Goal: Task Accomplishment & Management: Manage account settings

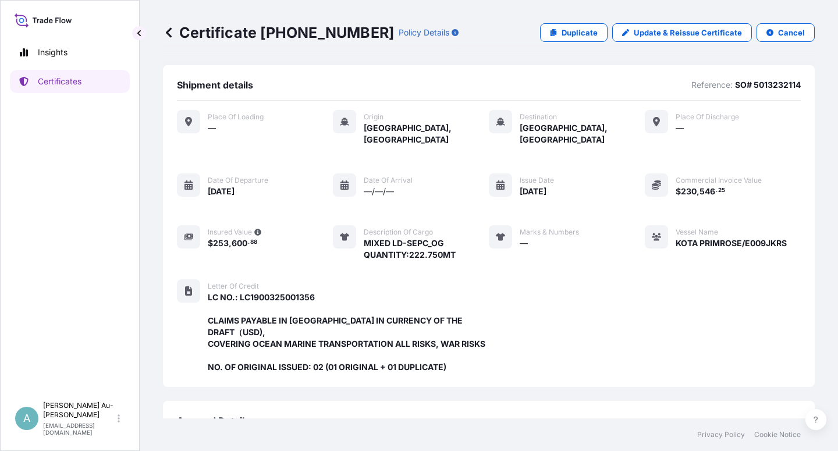
scroll to position [311, 0]
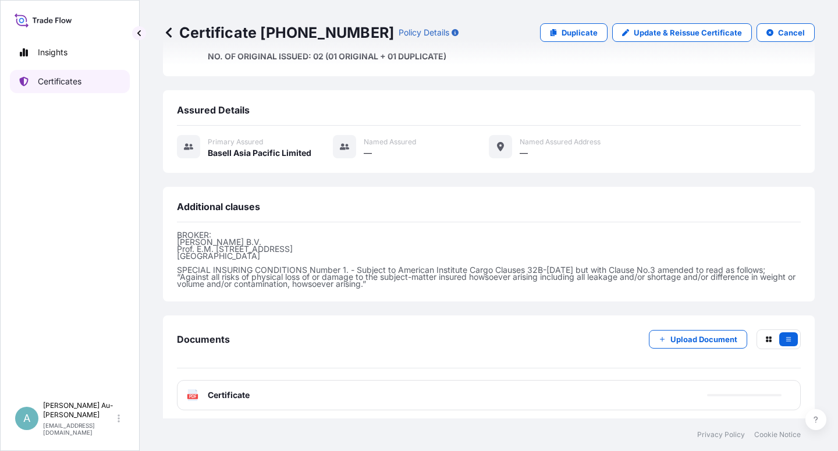
click at [75, 84] on p "Certificates" at bounding box center [60, 82] width 44 height 12
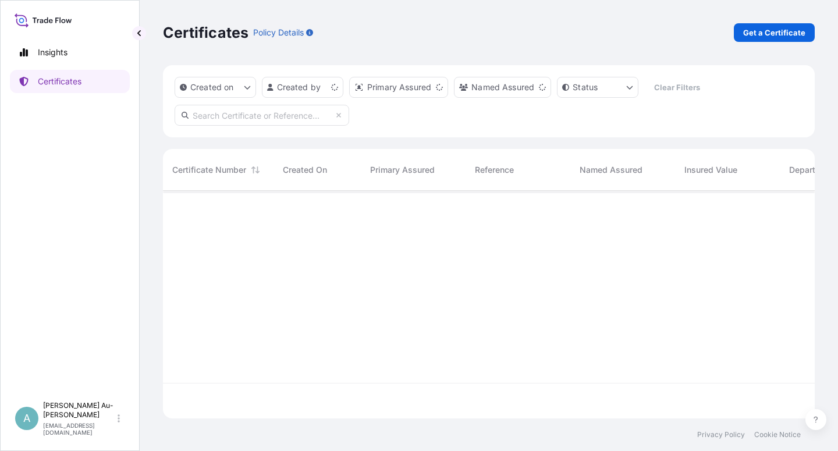
scroll to position [224, 642]
click at [214, 118] on input "text" at bounding box center [261, 115] width 174 height 21
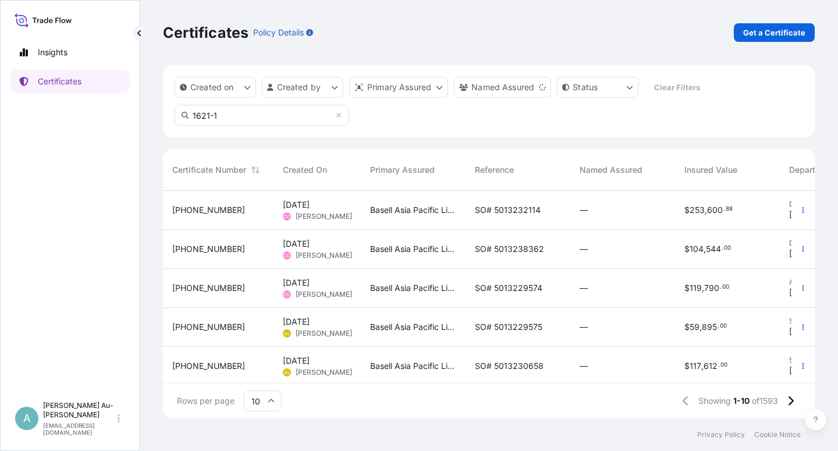
type input "1621-1"
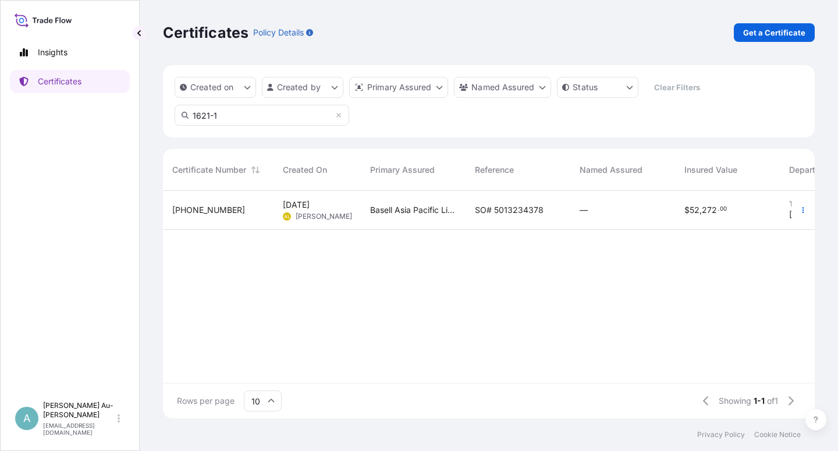
click at [497, 215] on span "SO# 5013234378" at bounding box center [509, 210] width 69 height 12
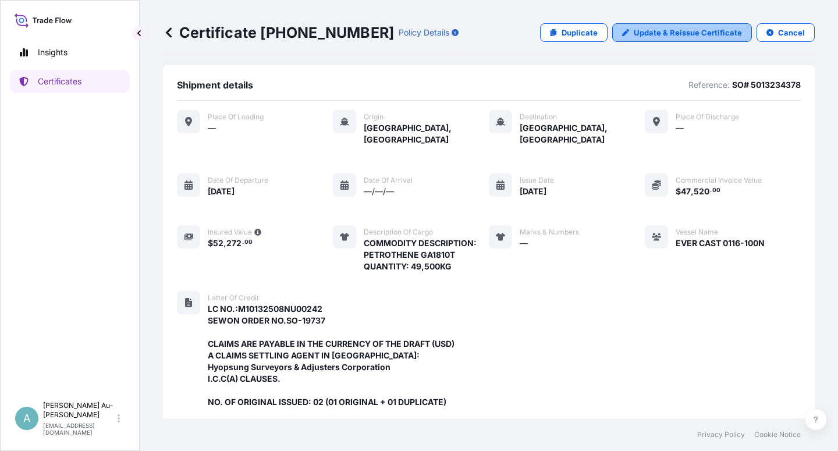
click at [695, 31] on p "Update & Reissue Certificate" at bounding box center [687, 33] width 108 height 12
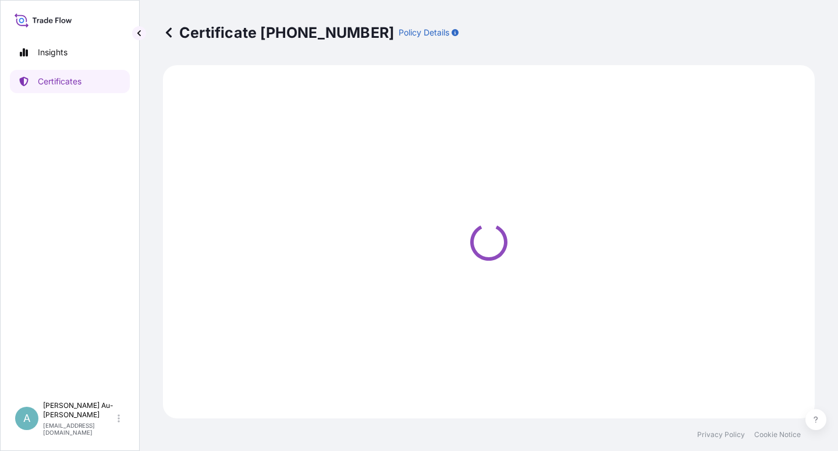
select select "Sea"
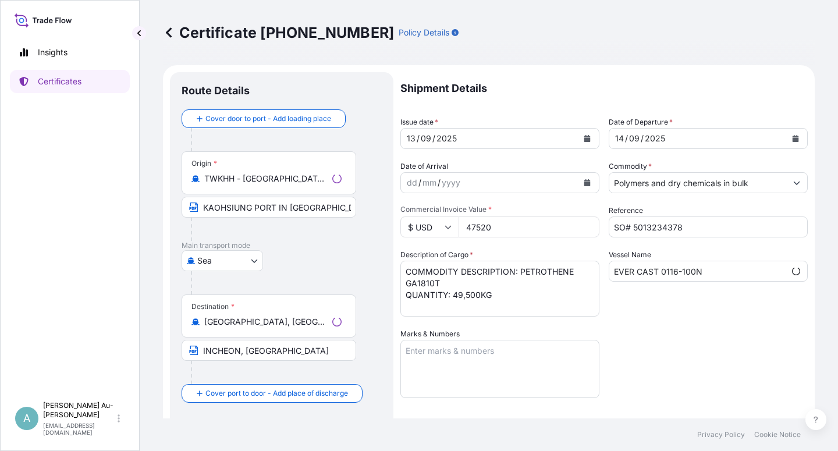
select select "32034"
click at [583, 137] on icon "Calendar" at bounding box center [586, 138] width 7 height 7
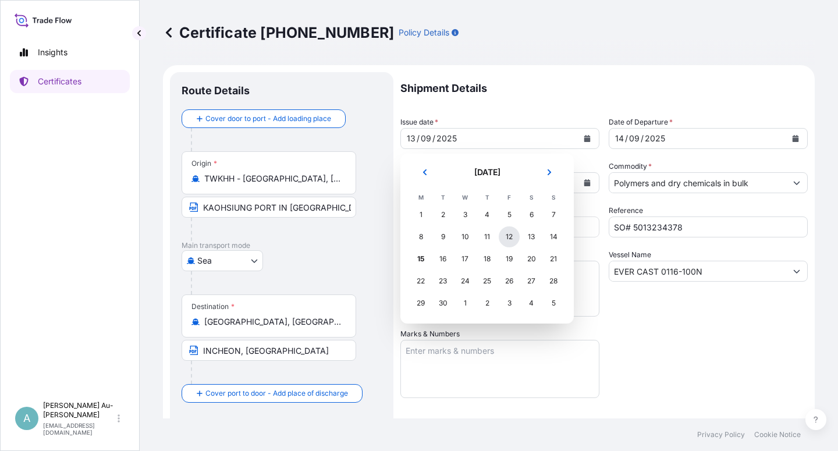
click at [503, 237] on div "12" at bounding box center [508, 236] width 21 height 21
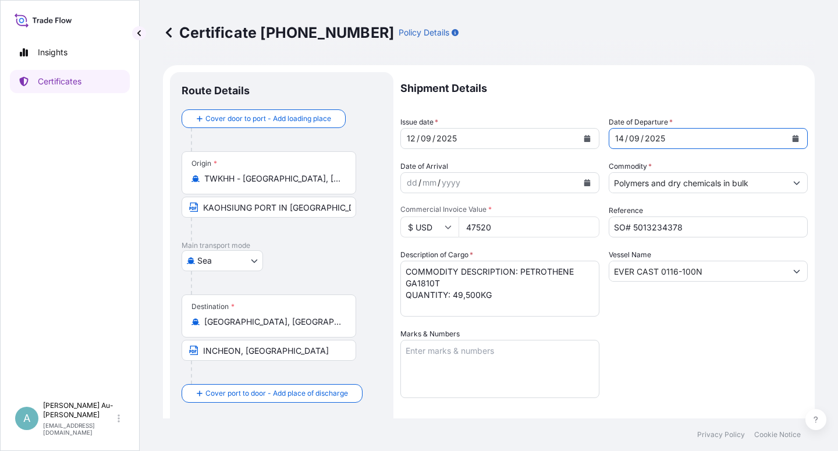
click at [792, 137] on icon "Calendar" at bounding box center [795, 138] width 7 height 7
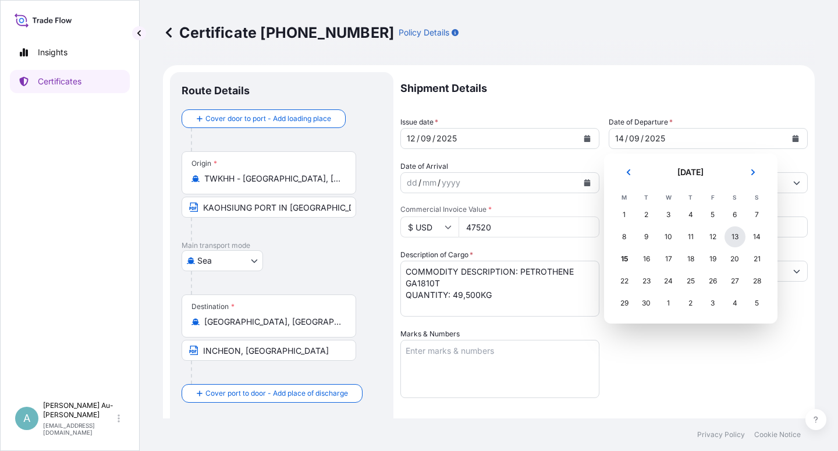
click at [735, 239] on div "13" at bounding box center [734, 236] width 21 height 21
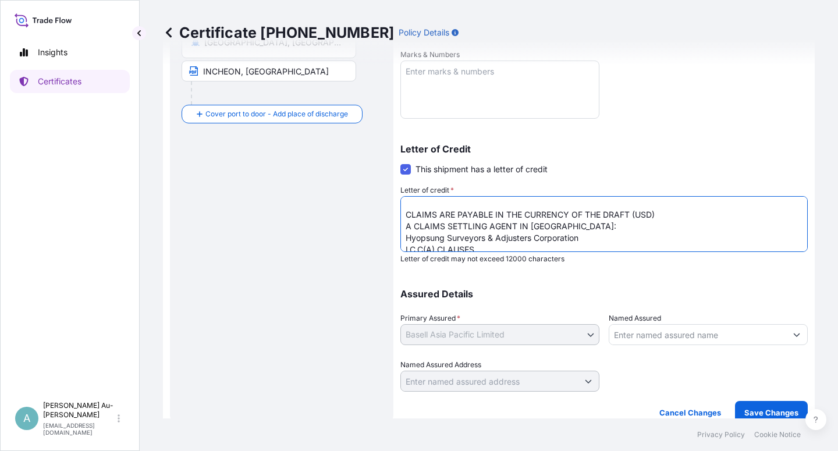
scroll to position [30, 0]
drag, startPoint x: 555, startPoint y: 224, endPoint x: 555, endPoint y: 234, distance: 10.5
click at [555, 225] on textarea "LC NO.:M10132508NU00242 SEWON ORDER NO.SO-19737 CLAIMS ARE PAYABLE IN THE CURRE…" at bounding box center [603, 224] width 407 height 56
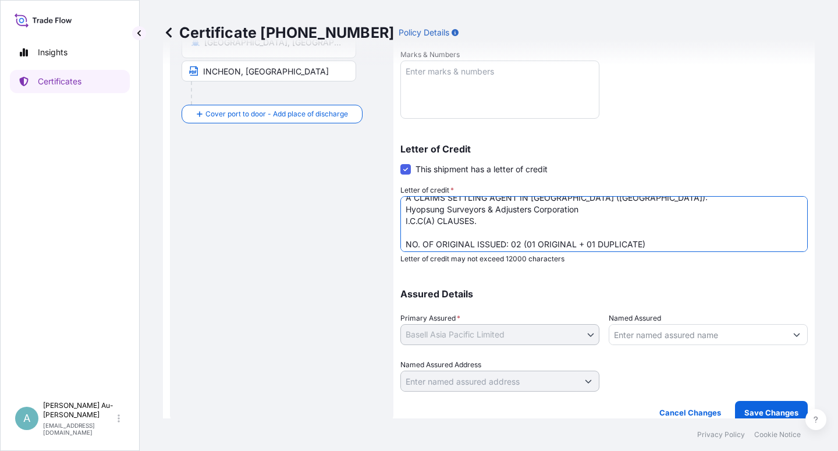
scroll to position [59, 0]
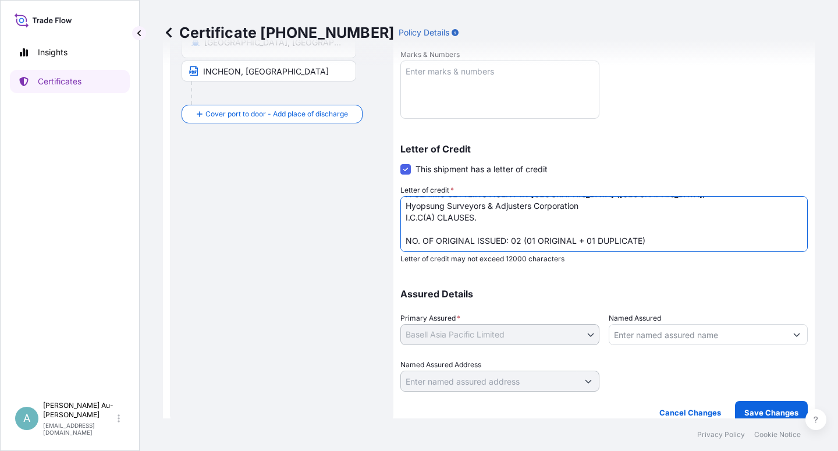
drag, startPoint x: 404, startPoint y: 220, endPoint x: 405, endPoint y: 241, distance: 20.4
click at [404, 222] on textarea "LC NO.:M10132508NU00242 SEWON ORDER NO.SO-19737 CLAIMS ARE PAYABLE IN THE CURRE…" at bounding box center [603, 224] width 407 height 56
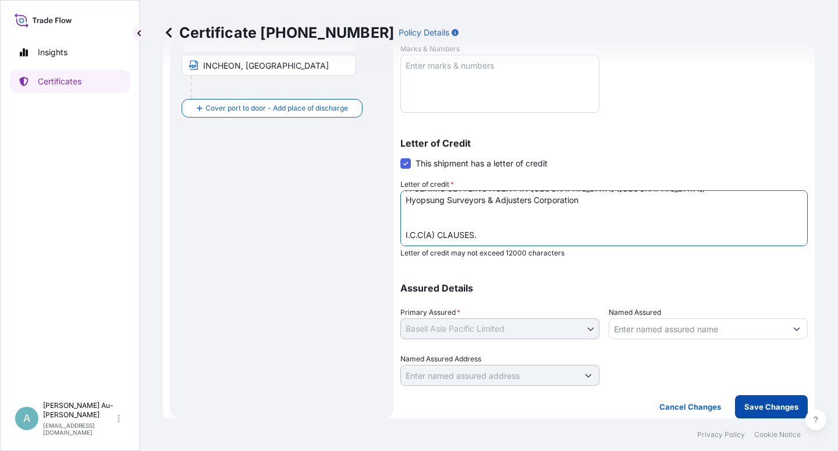
type textarea "LC NO.:M10132508NU00242 SEWON ORDER NO.SO-19737 CLAIMS ARE PAYABLE IN THE CURRE…"
click at [749, 408] on p "Save Changes" at bounding box center [771, 407] width 54 height 12
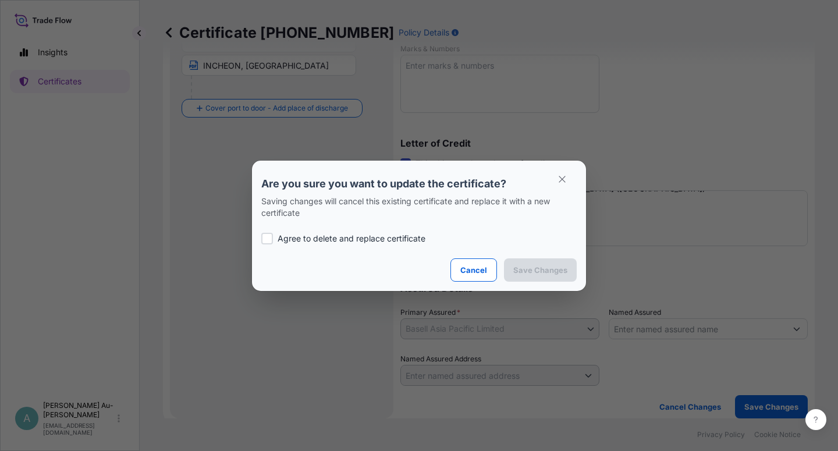
click at [375, 241] on p "Agree to delete and replace certificate" at bounding box center [351, 239] width 148 height 12
checkbox input "true"
click at [544, 266] on p "Save Changes" at bounding box center [540, 270] width 54 height 12
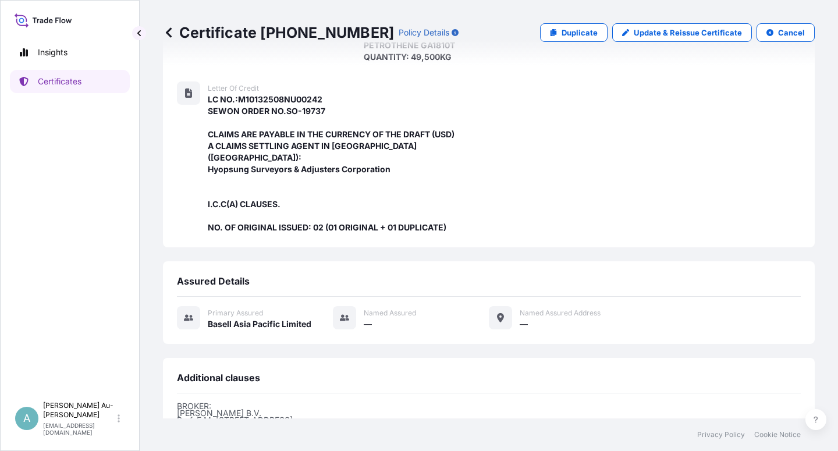
scroll to position [369, 0]
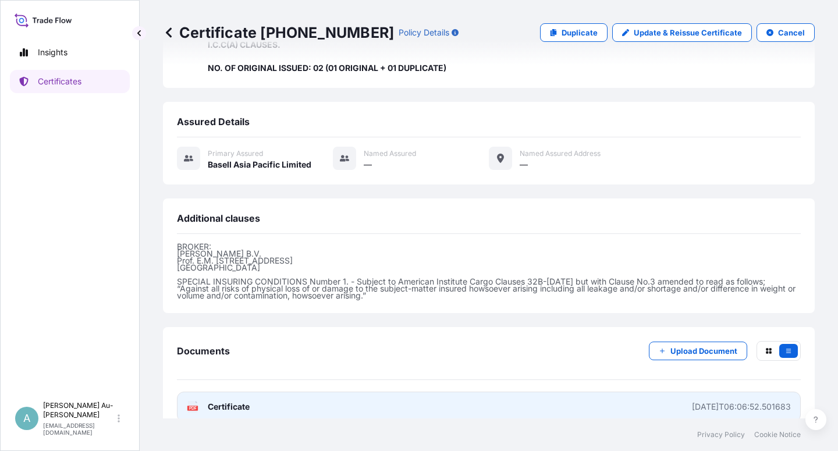
click at [228, 401] on span "Certificate" at bounding box center [229, 407] width 42 height 12
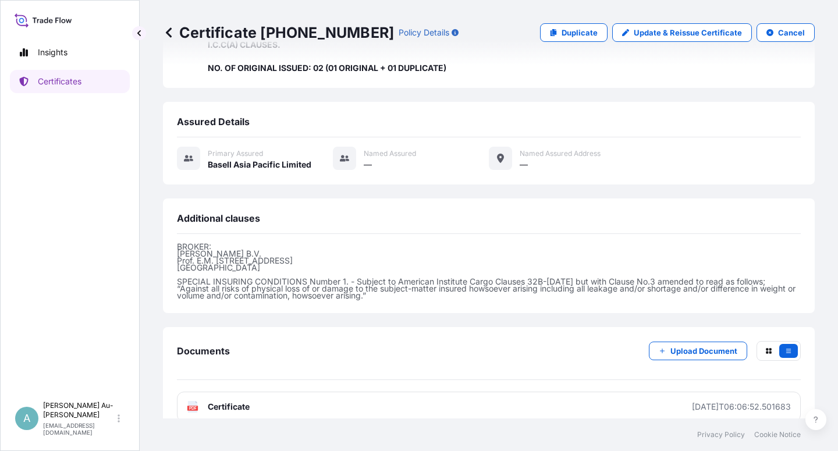
scroll to position [0, 0]
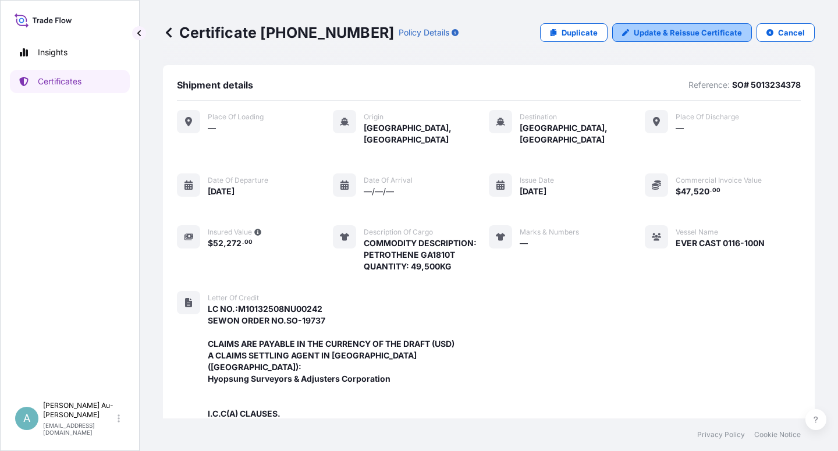
click at [658, 31] on p "Update & Reissue Certificate" at bounding box center [687, 33] width 108 height 12
select select "Sea"
select select "32034"
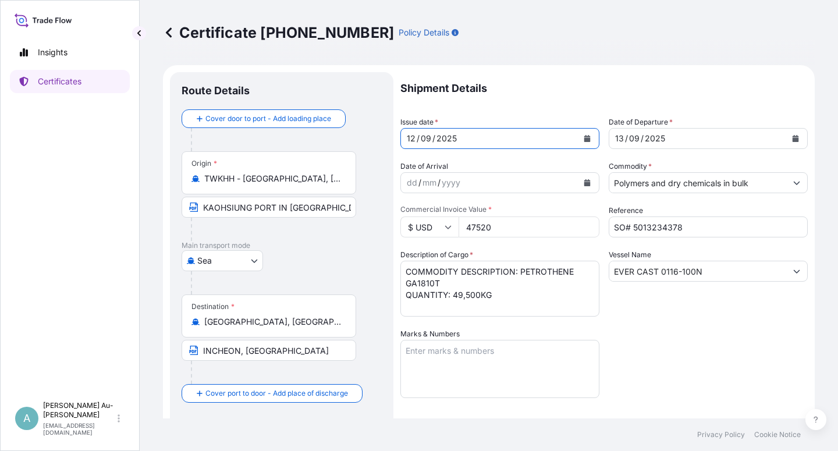
click at [584, 141] on icon "Calendar" at bounding box center [587, 138] width 6 height 7
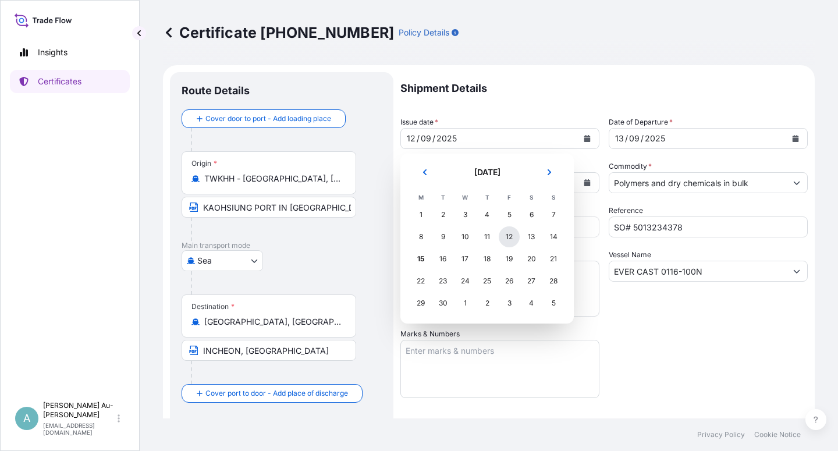
click at [504, 237] on div "12" at bounding box center [508, 236] width 21 height 21
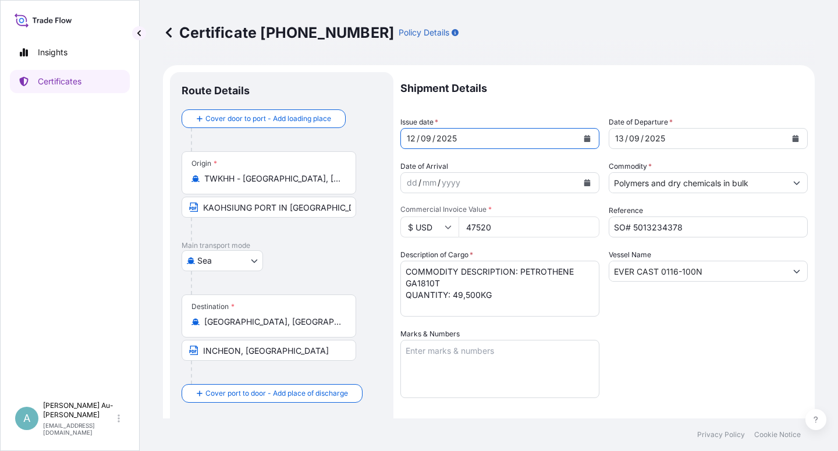
drag, startPoint x: 630, startPoint y: 359, endPoint x: 622, endPoint y: 357, distance: 8.3
click at [626, 358] on div "Shipment Details Issue date * [DATE] Date of Departure * [DATE] Date of Arrival…" at bounding box center [603, 371] width 407 height 599
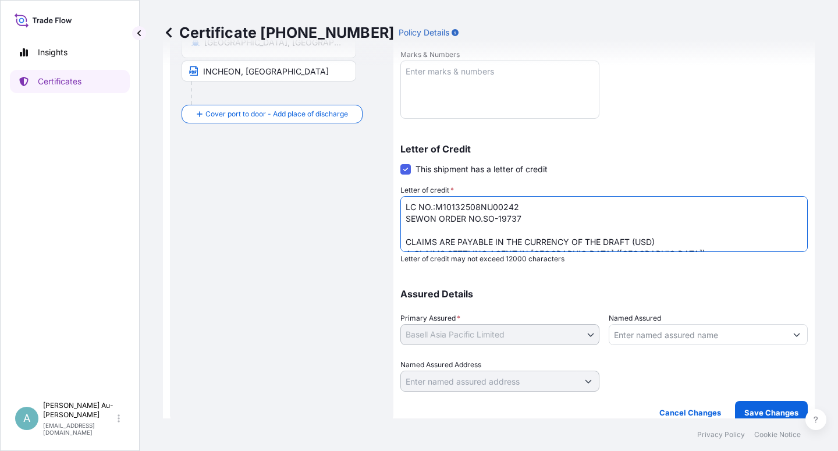
scroll to position [30, 0]
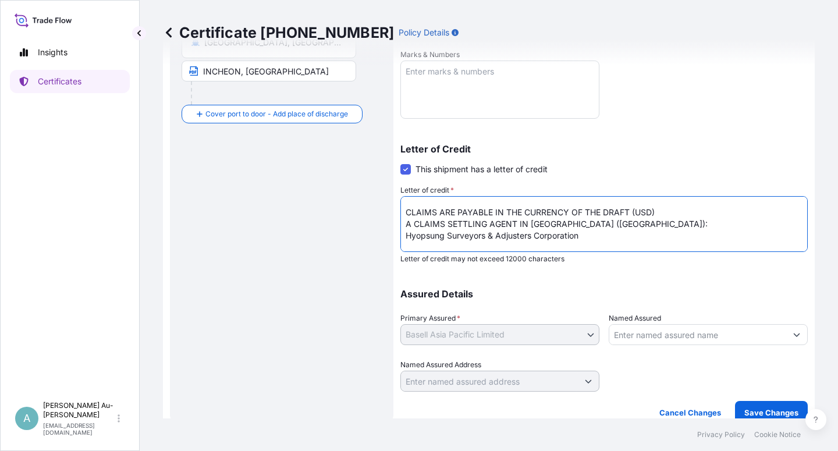
click at [583, 236] on textarea "LC NO.:M10132508NU00242 SEWON ORDER NO.SO-19737 CLAIMS ARE PAYABLE IN THE CURRE…" at bounding box center [603, 224] width 407 height 56
paste textarea "c/o Room no. [STREET_ADDRESS][PERSON_NAME]"
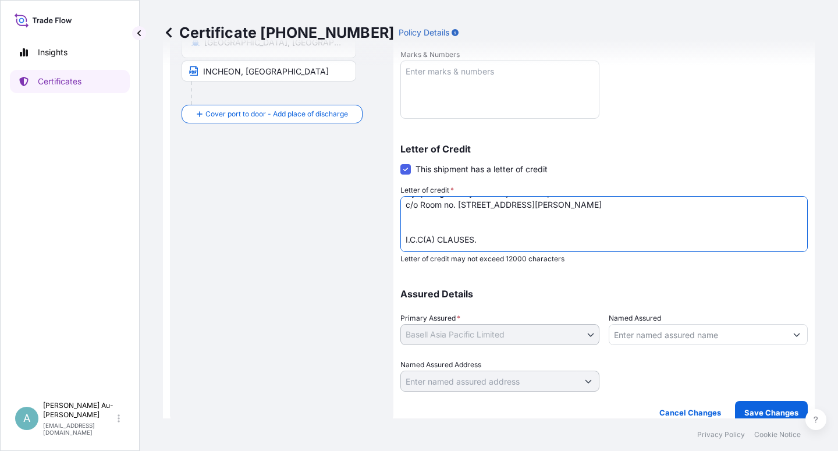
scroll to position [102, 0]
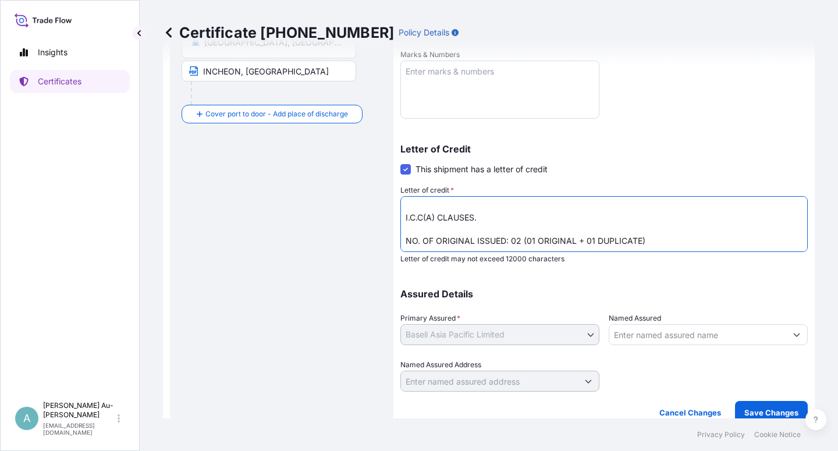
click at [415, 206] on textarea "LC NO.:M10132508NU00242 SEWON ORDER NO.SO-19737 CLAIMS ARE PAYABLE IN THE CURRE…" at bounding box center [603, 224] width 407 height 56
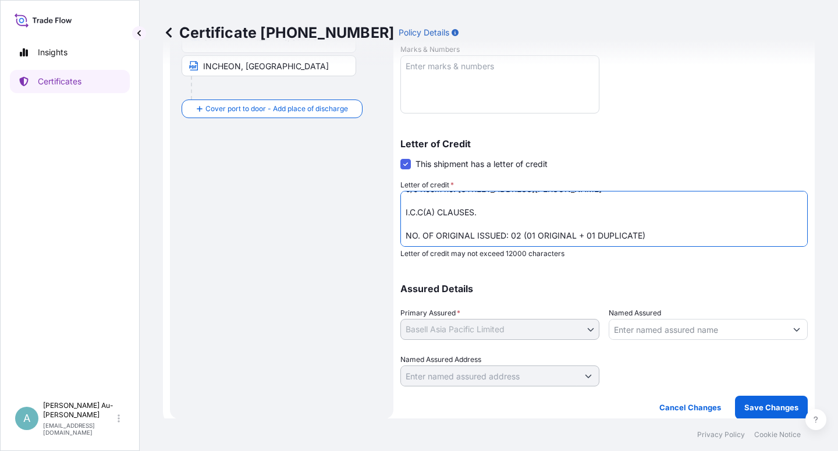
scroll to position [285, 0]
type textarea "LC NO.:M10132508NU00242 SEWON ORDER NO.SO-19737 CLAIMS ARE PAYABLE IN THE CURRE…"
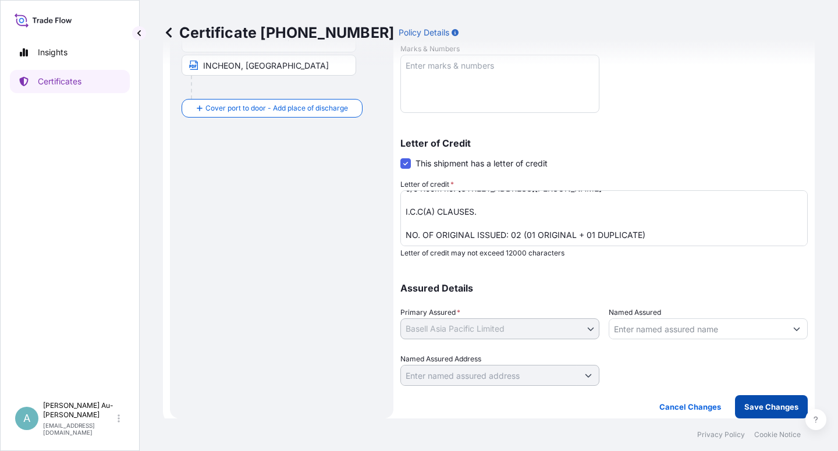
click at [755, 405] on p "Save Changes" at bounding box center [771, 407] width 54 height 12
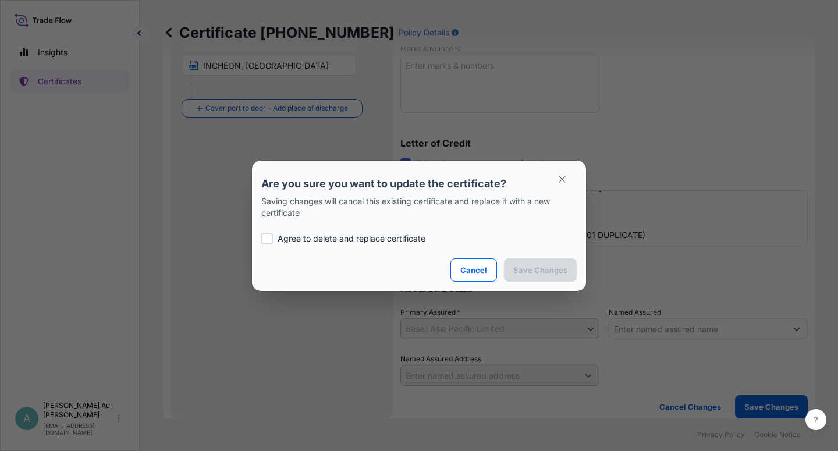
click at [271, 241] on div at bounding box center [267, 239] width 12 height 12
checkbox input "true"
click at [550, 265] on p "Save Changes" at bounding box center [540, 270] width 54 height 12
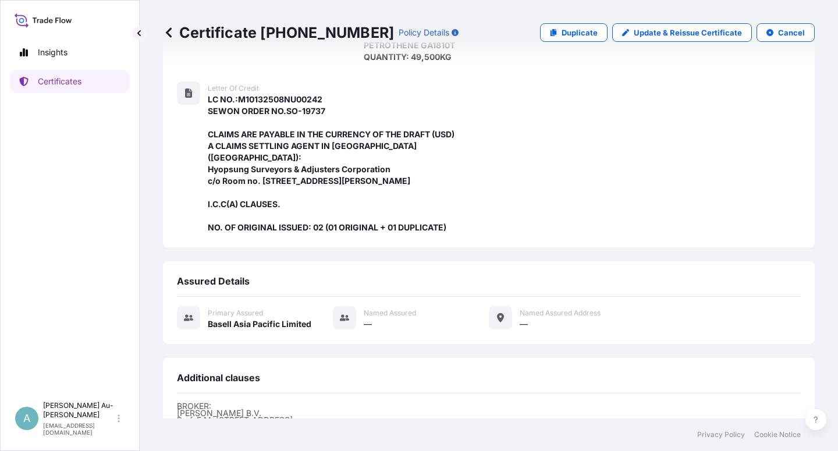
scroll to position [392, 0]
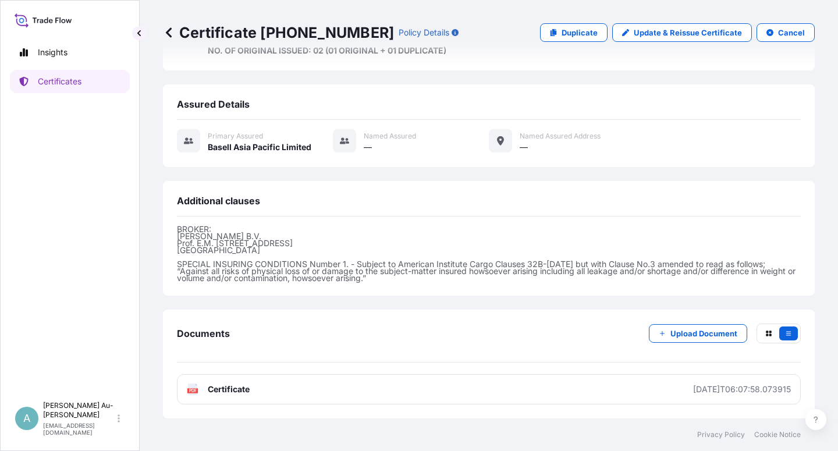
click at [293, 397] on link "PDF Certificate [DATE]T06:07:58.073915" at bounding box center [489, 389] width 624 height 30
click at [63, 87] on p "Certificates" at bounding box center [60, 82] width 44 height 12
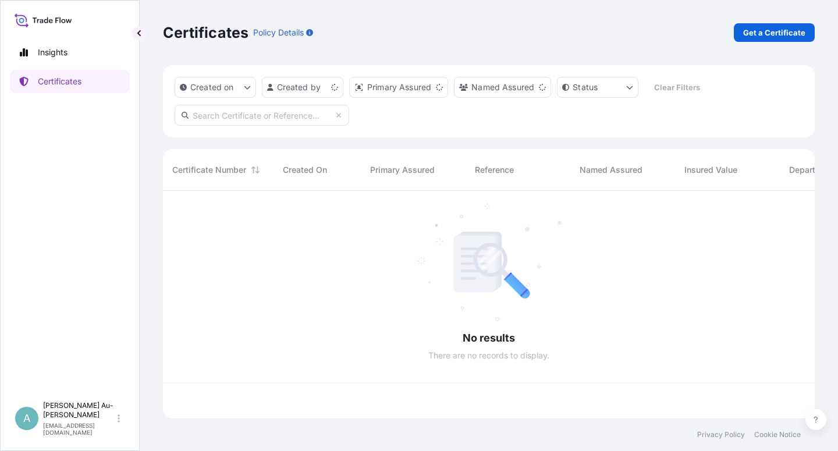
scroll to position [224, 642]
click at [246, 122] on input "text" at bounding box center [261, 115] width 174 height 21
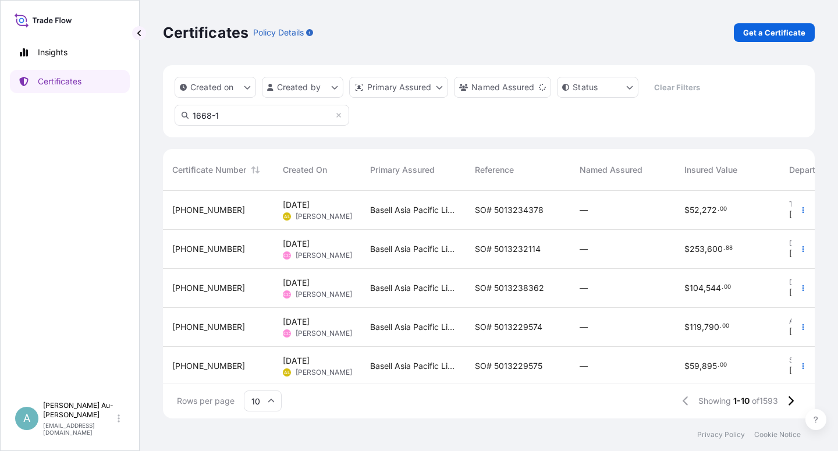
type input "1668-1"
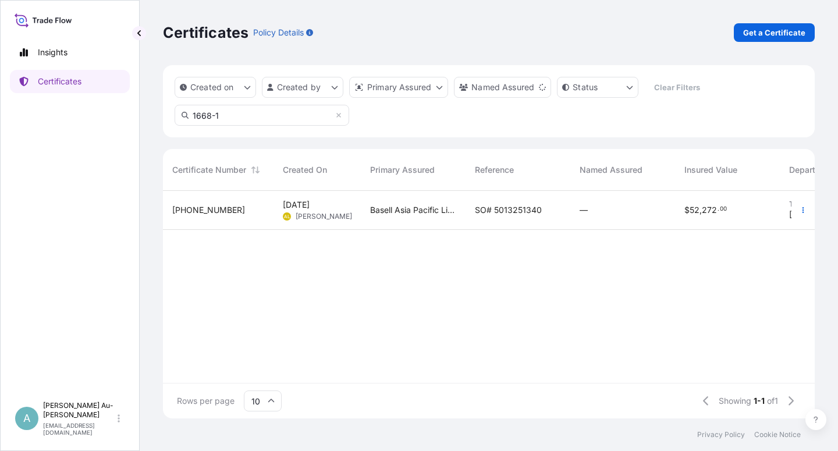
click at [437, 216] on div "Basell Asia Pacific Limited" at bounding box center [413, 210] width 105 height 39
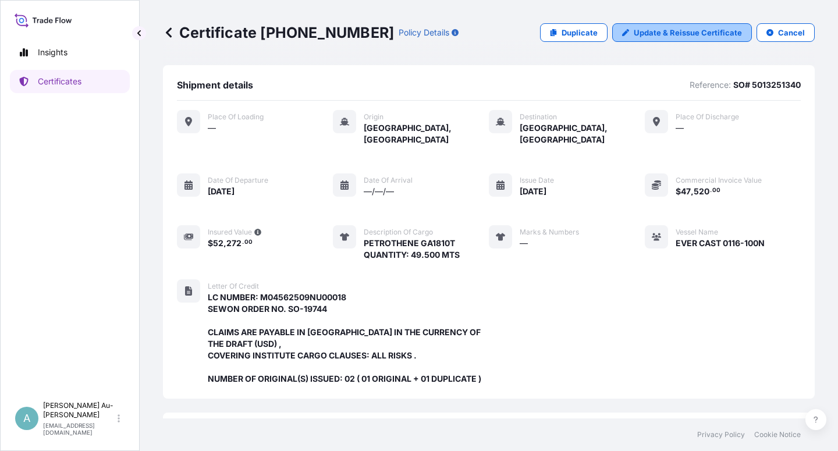
click at [709, 34] on p "Update & Reissue Certificate" at bounding box center [687, 33] width 108 height 12
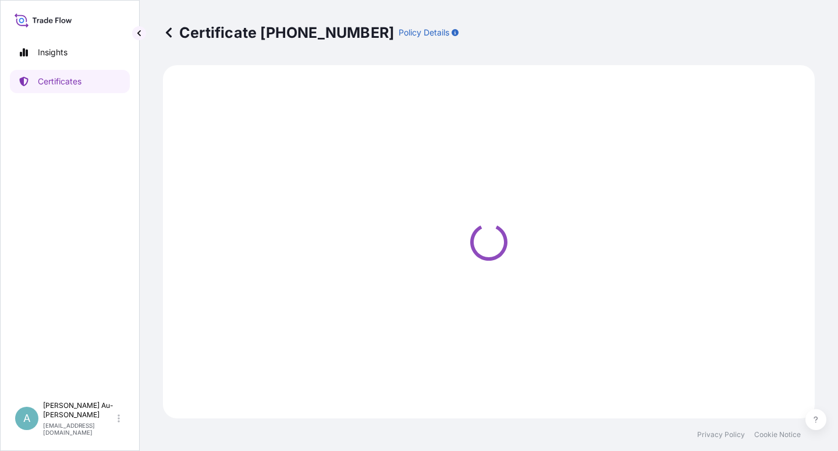
select select "Sea"
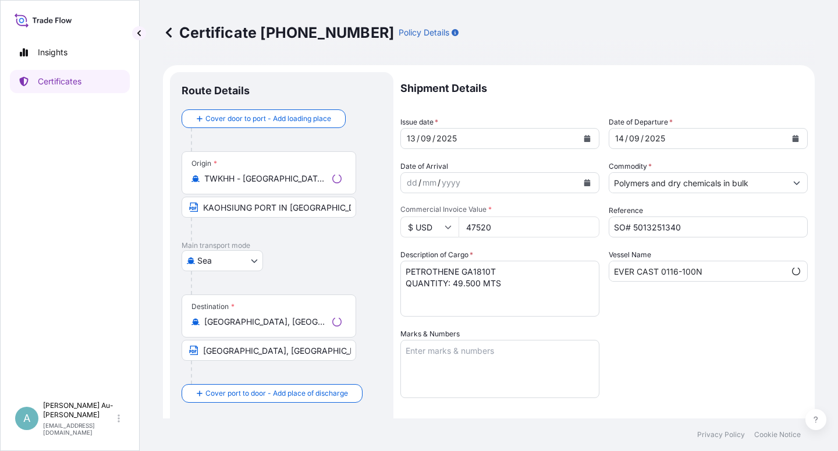
select select "32034"
click at [583, 137] on icon "Calendar" at bounding box center [586, 138] width 7 height 7
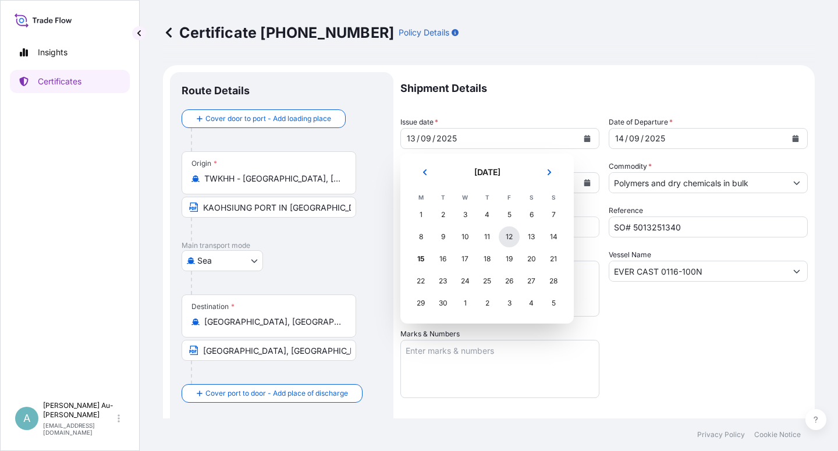
click at [505, 240] on div "12" at bounding box center [508, 236] width 21 height 21
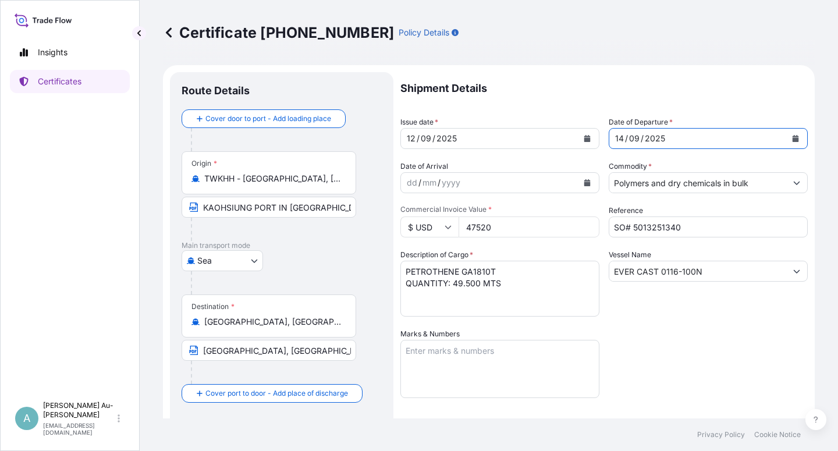
click at [792, 137] on icon "Calendar" at bounding box center [795, 138] width 6 height 7
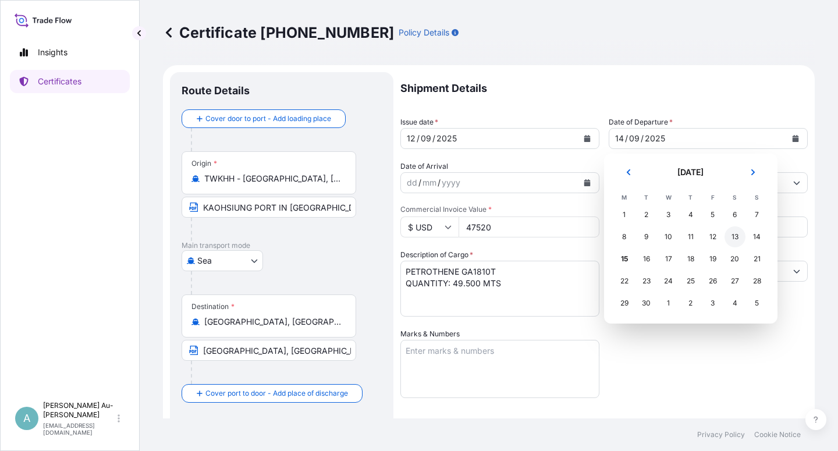
click at [742, 235] on div "13" at bounding box center [734, 236] width 21 height 21
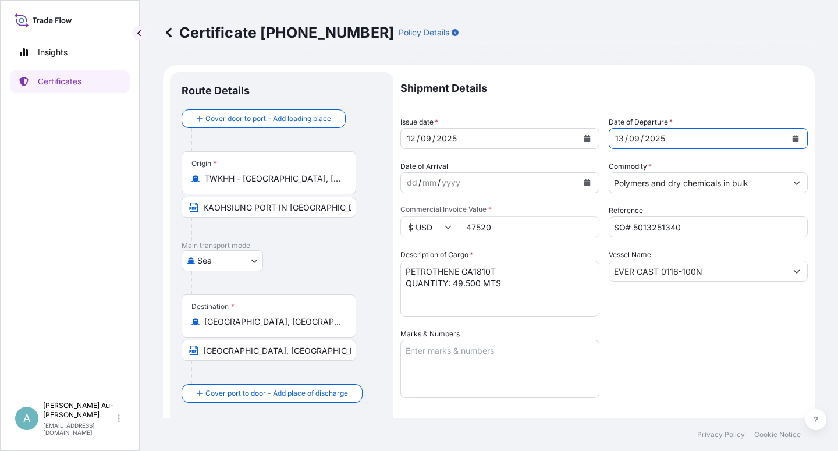
click at [700, 376] on div "Shipment Details Issue date * [DATE] Date of Departure * [DATE] Date of Arrival…" at bounding box center [603, 371] width 407 height 599
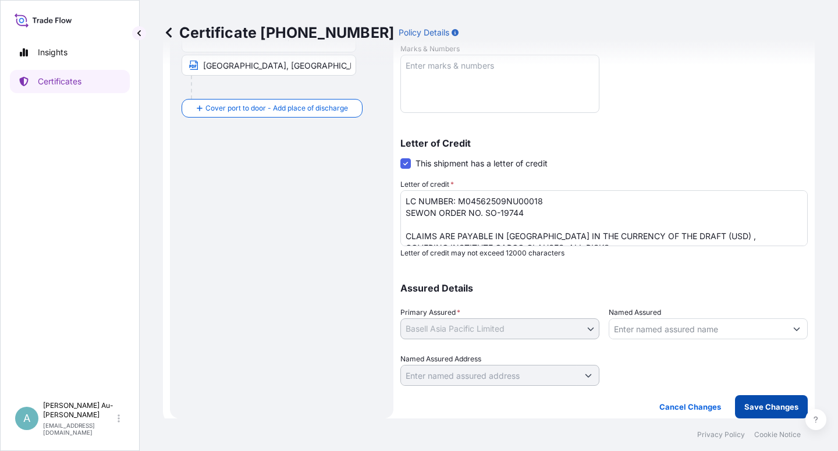
click at [754, 409] on p "Save Changes" at bounding box center [771, 407] width 54 height 12
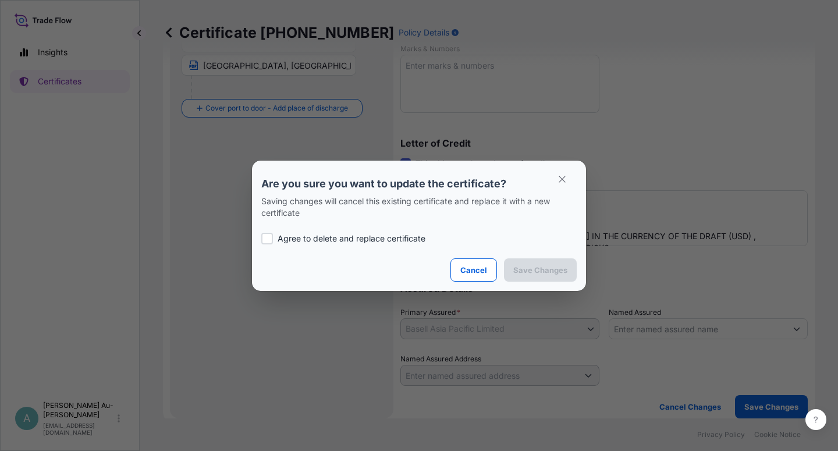
click at [282, 240] on p "Agree to delete and replace certificate" at bounding box center [351, 239] width 148 height 12
checkbox input "true"
click at [534, 264] on p "Save Changes" at bounding box center [540, 270] width 54 height 12
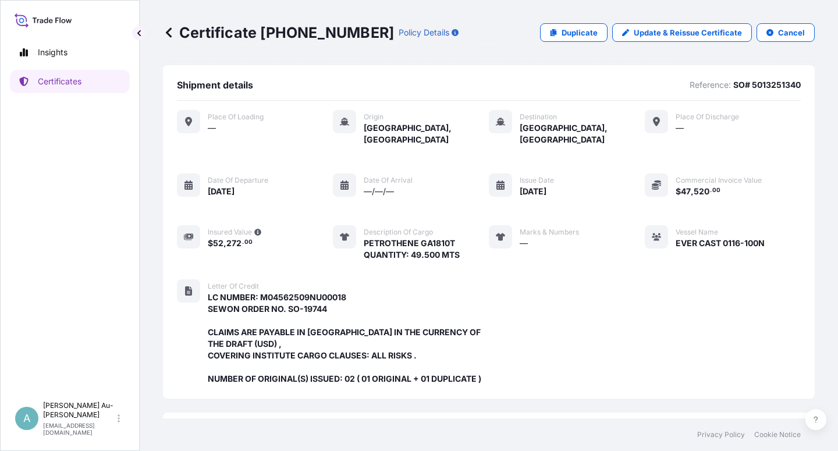
scroll to position [322, 0]
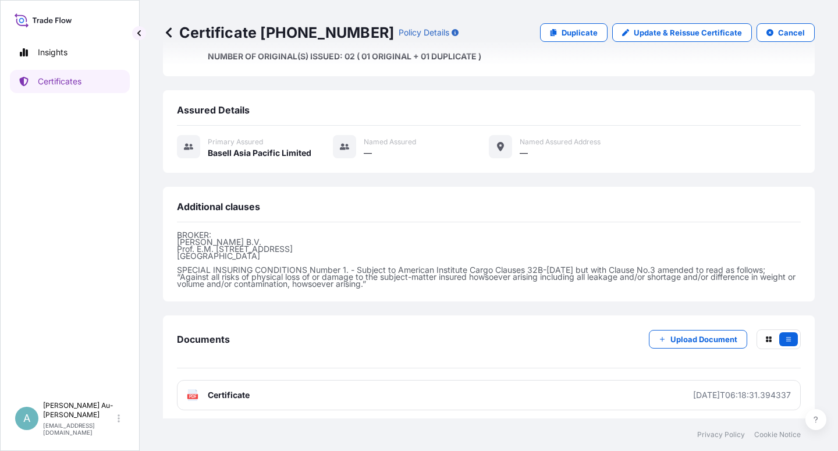
click at [329, 396] on link "PDF Certificate [DATE]T06:18:31.394337" at bounding box center [489, 395] width 624 height 30
click at [42, 86] on p "Certificates" at bounding box center [60, 82] width 44 height 12
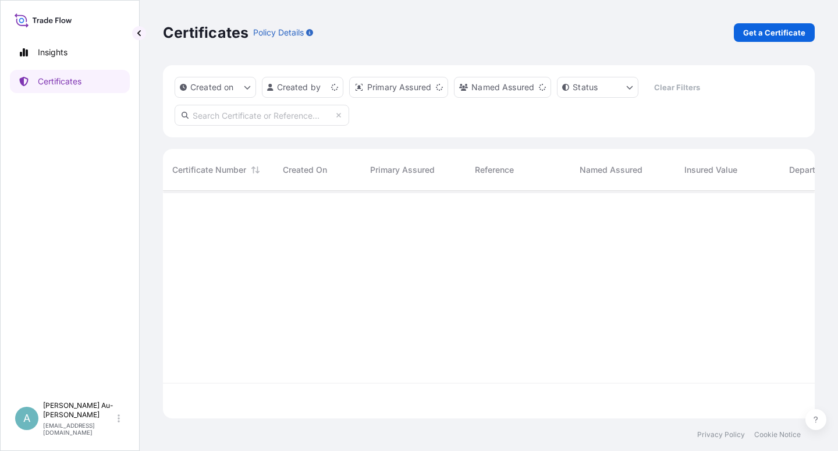
scroll to position [224, 642]
click at [278, 115] on input "text" at bounding box center [261, 115] width 174 height 21
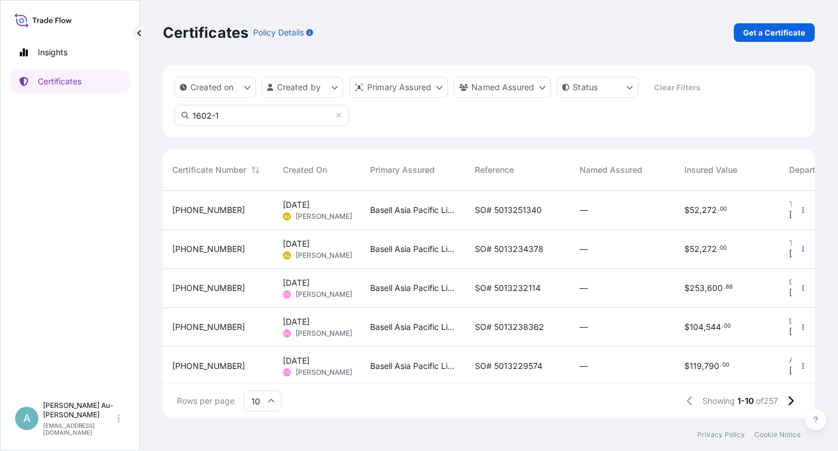
click at [230, 116] on input "1602-1" at bounding box center [261, 115] width 174 height 21
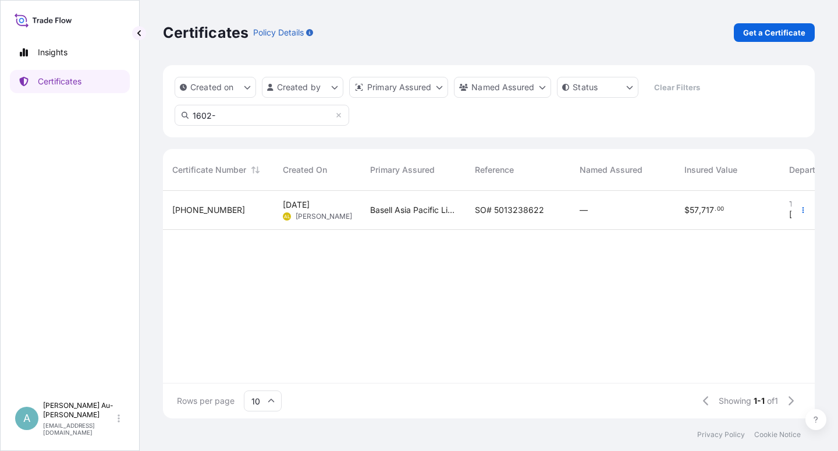
type input "1602-"
click at [485, 209] on span "SO# 5013238622" at bounding box center [509, 210] width 69 height 12
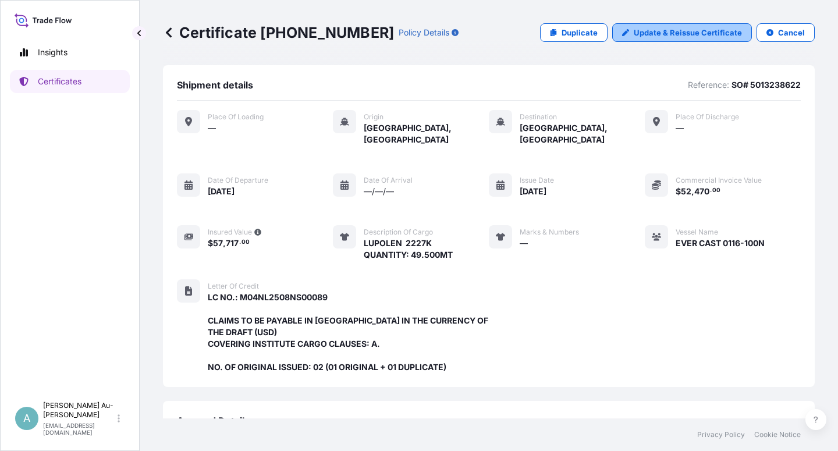
click at [683, 33] on p "Update & Reissue Certificate" at bounding box center [687, 33] width 108 height 12
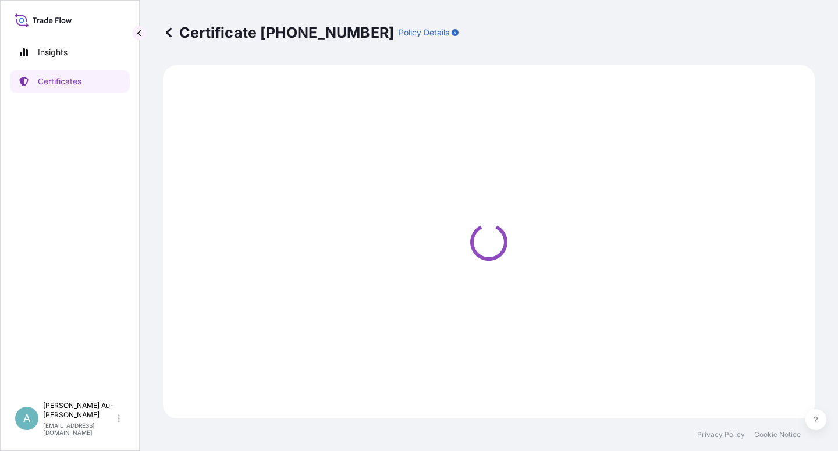
select select "Sea"
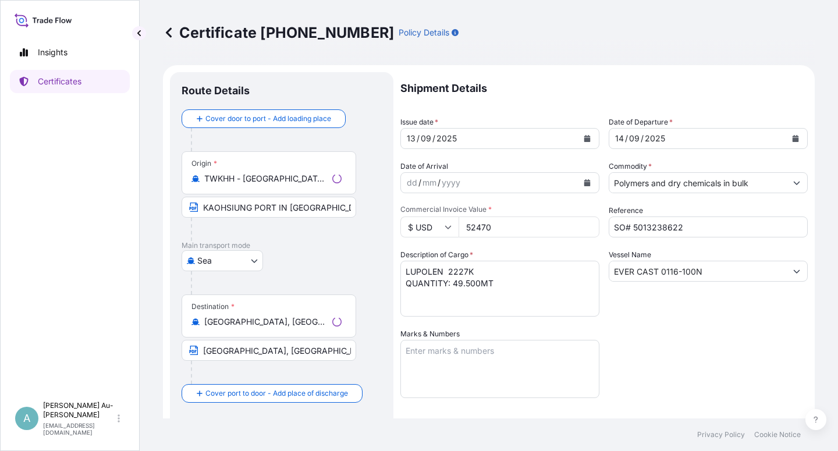
select select "32034"
click at [583, 143] on button "Calendar" at bounding box center [587, 138] width 19 height 19
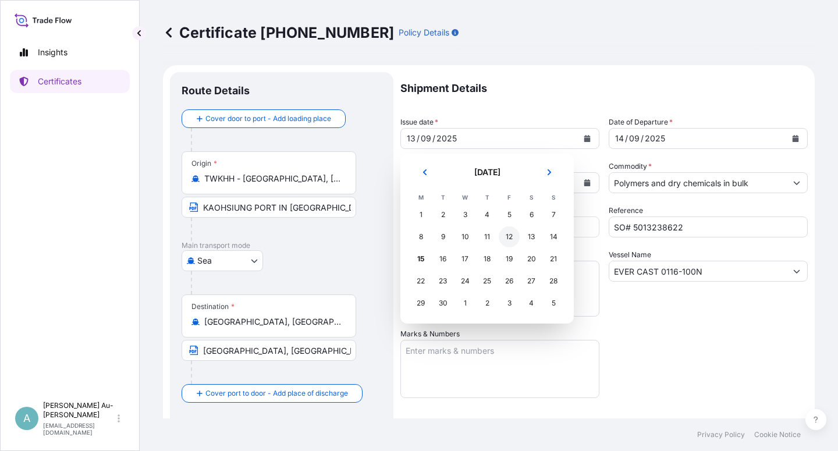
click at [515, 236] on div "12" at bounding box center [508, 236] width 21 height 21
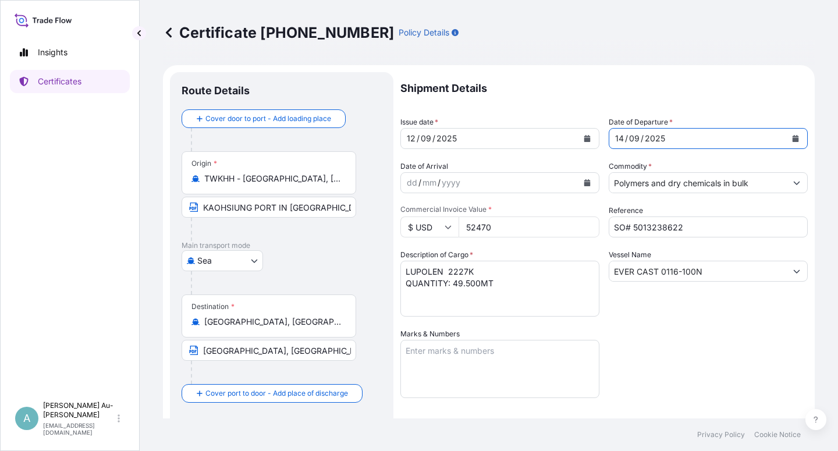
click at [786, 137] on button "Calendar" at bounding box center [795, 138] width 19 height 19
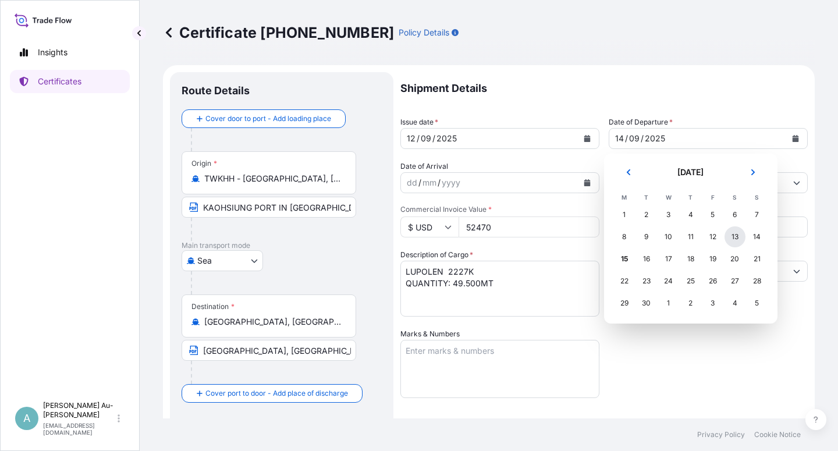
click at [736, 242] on div "13" at bounding box center [734, 236] width 21 height 21
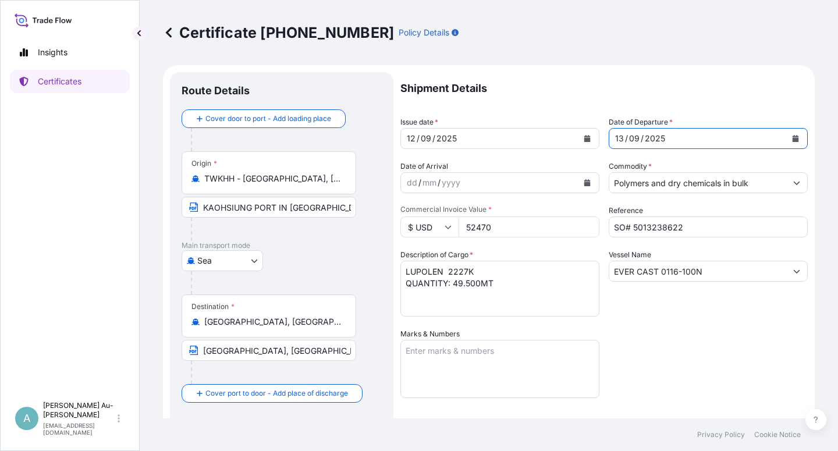
drag, startPoint x: 670, startPoint y: 343, endPoint x: 679, endPoint y: 341, distance: 8.9
click at [677, 343] on div "Shipment Details Issue date * [DATE] Date of Departure * [DATE] Date of Arrival…" at bounding box center [603, 371] width 407 height 599
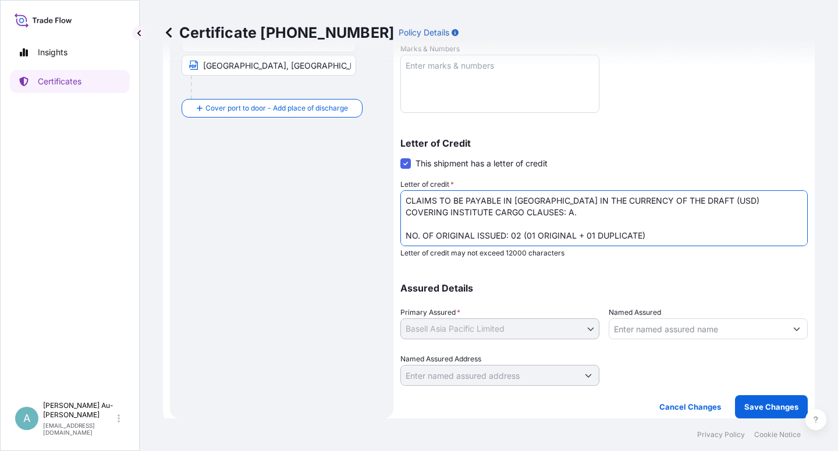
scroll to position [30, 0]
click at [541, 195] on textarea "LC NO.: M04NL2508NS00089 CLAIMS TO BE PAYABLE IN [GEOGRAPHIC_DATA] IN THE CURRE…" at bounding box center [603, 218] width 407 height 56
click at [539, 195] on textarea "LC NO.: M04NL2508NS00089 CLAIMS TO BE PAYABLE IN [GEOGRAPHIC_DATA] IN THE CURRE…" at bounding box center [603, 218] width 407 height 56
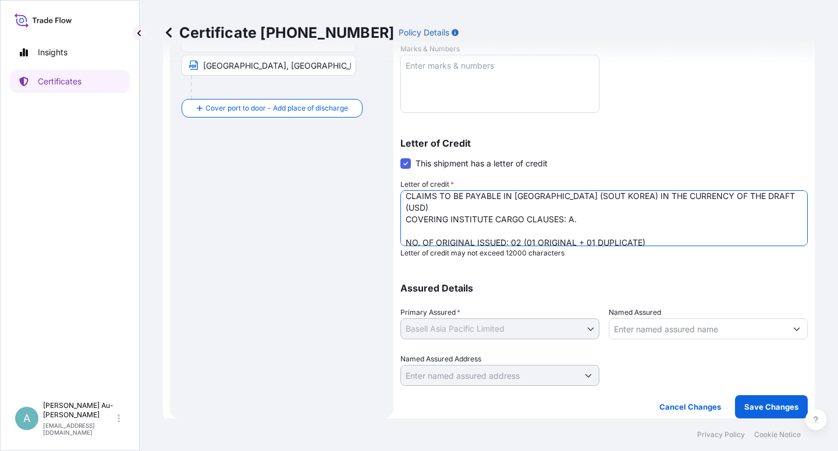
click at [568, 196] on textarea "LC NO.: M04NL2508NS00089 CLAIMS TO BE PAYABLE IN [GEOGRAPHIC_DATA] IN THE CURRE…" at bounding box center [603, 218] width 407 height 56
type textarea "LC NO.: M04NL2508NS00089 CLAIMS TO BE PAYABLE IN [GEOGRAPHIC_DATA] ([GEOGRAPHIC…"
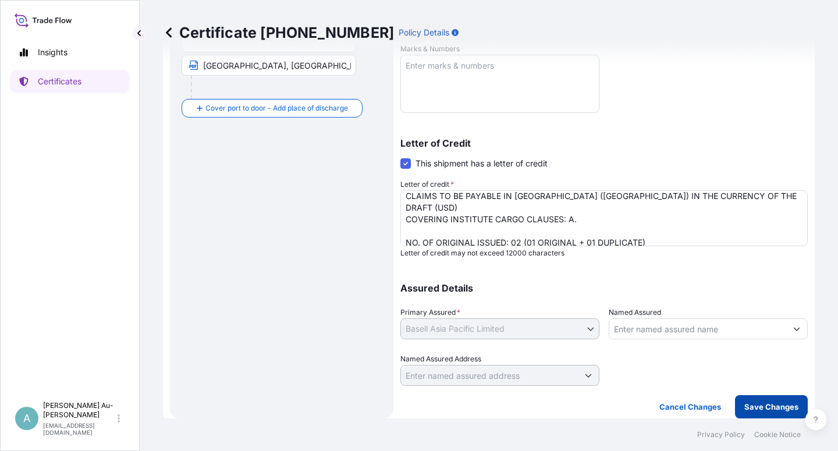
click at [768, 404] on p "Save Changes" at bounding box center [771, 407] width 54 height 12
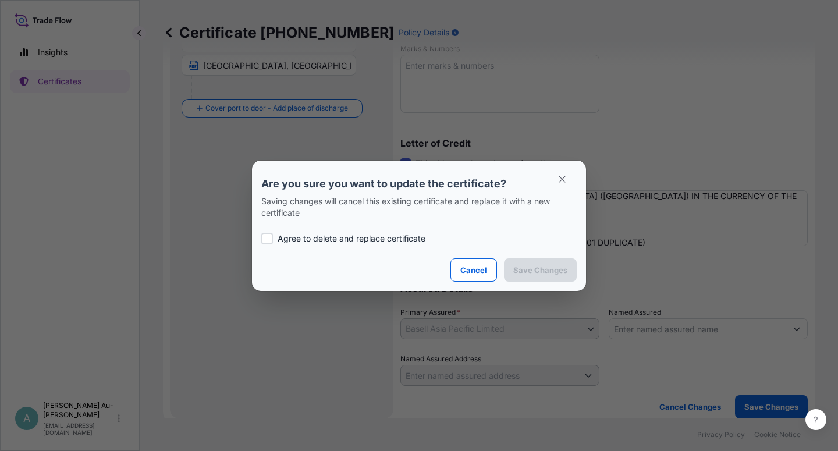
click at [331, 240] on p "Agree to delete and replace certificate" at bounding box center [351, 239] width 148 height 12
checkbox input "true"
click at [535, 270] on p "Save Changes" at bounding box center [540, 270] width 54 height 12
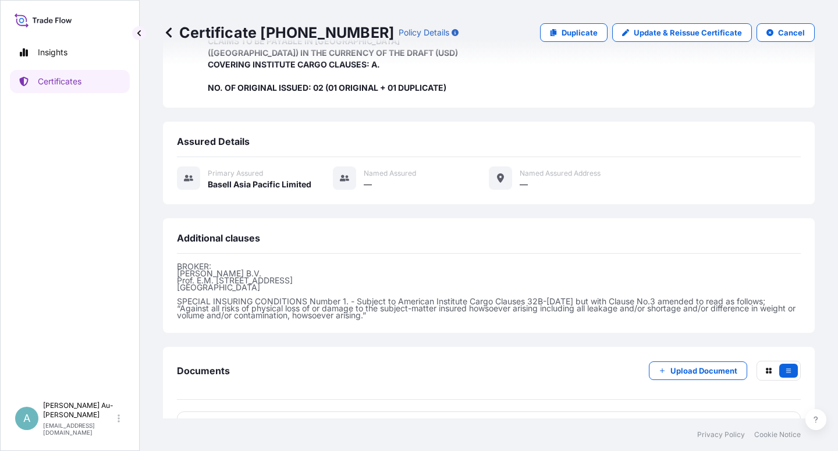
scroll to position [311, 0]
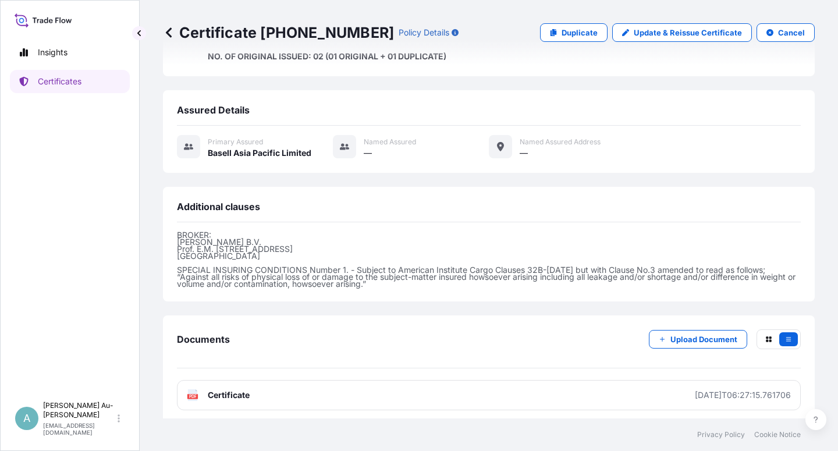
click at [325, 396] on link "PDF Certificate [DATE]T06:27:15.761706" at bounding box center [489, 395] width 624 height 30
click at [56, 78] on p "Certificates" at bounding box center [60, 82] width 44 height 12
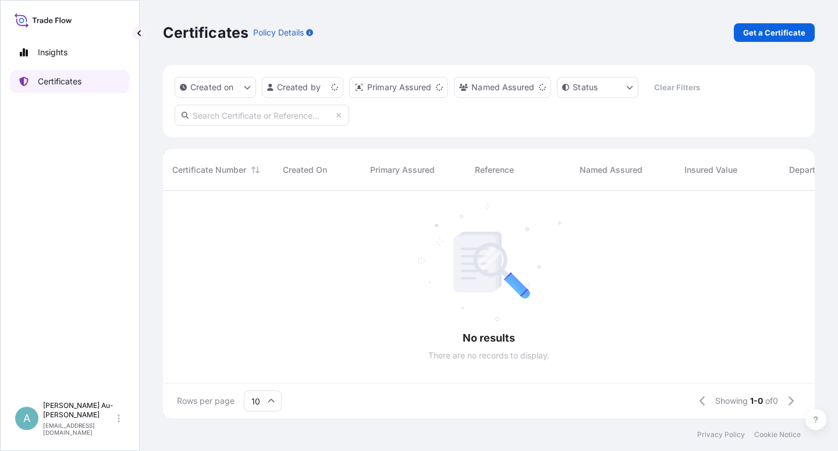
scroll to position [224, 642]
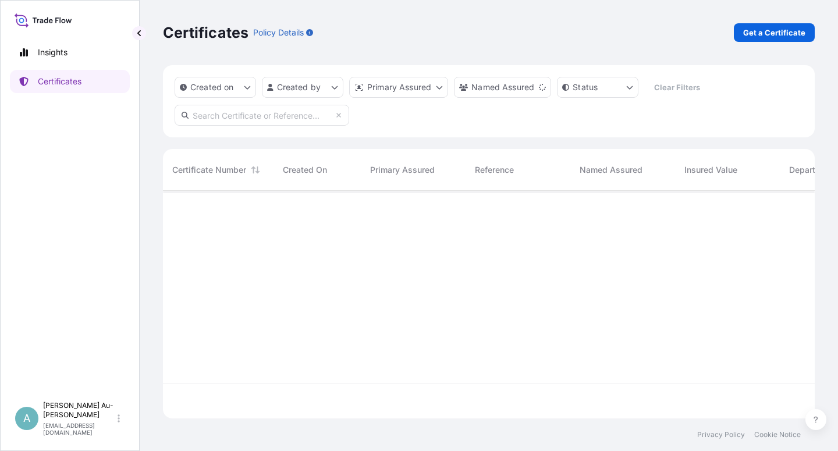
click at [282, 118] on input "text" at bounding box center [261, 115] width 174 height 21
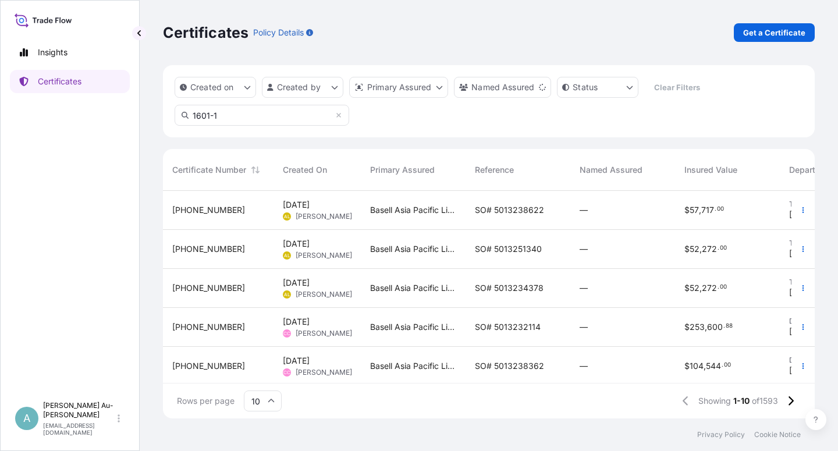
type input "1601-1"
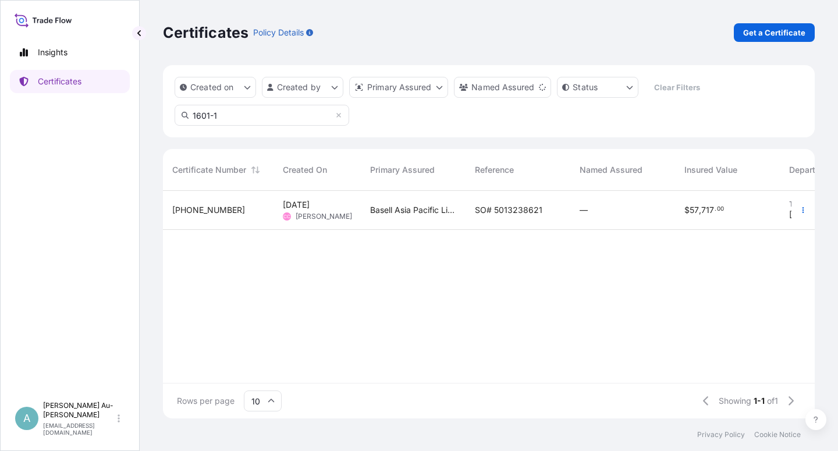
click at [492, 212] on span "SO# 5013238621" at bounding box center [508, 210] width 67 height 12
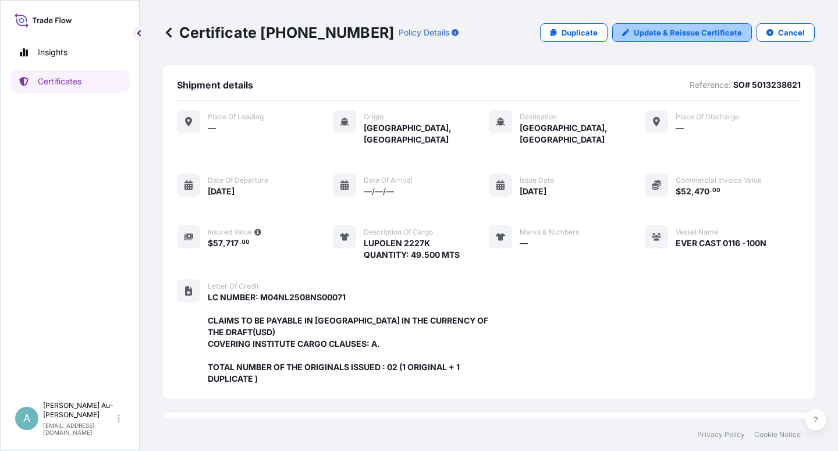
click at [673, 37] on p "Update & Reissue Certificate" at bounding box center [687, 33] width 108 height 12
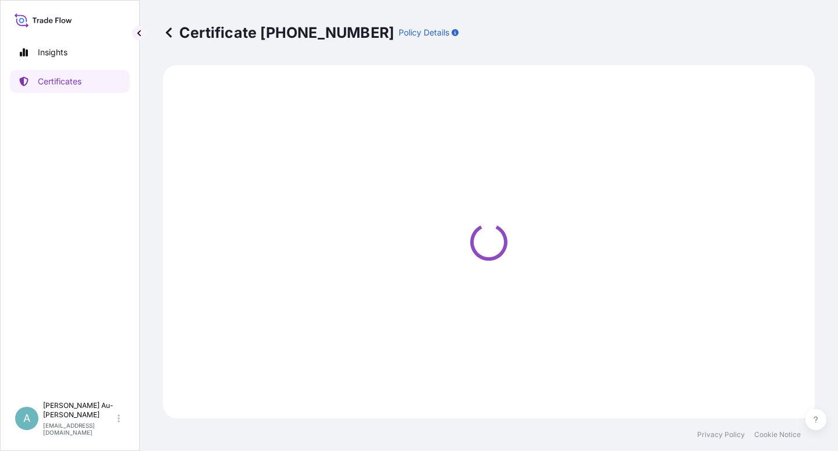
select select "Sea"
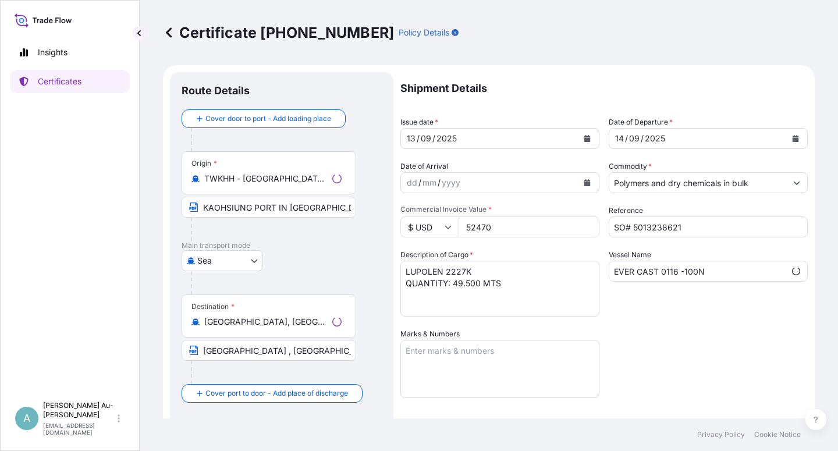
select select "32034"
click at [584, 138] on icon "Calendar" at bounding box center [587, 138] width 6 height 7
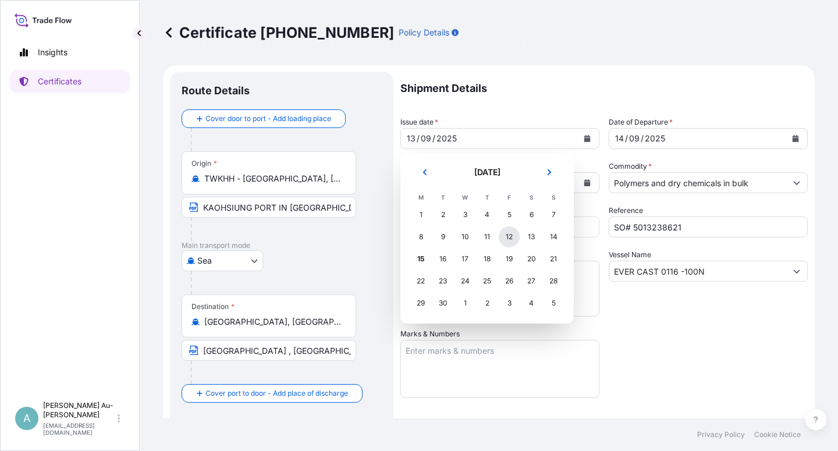
click at [502, 231] on div "12" at bounding box center [508, 236] width 21 height 21
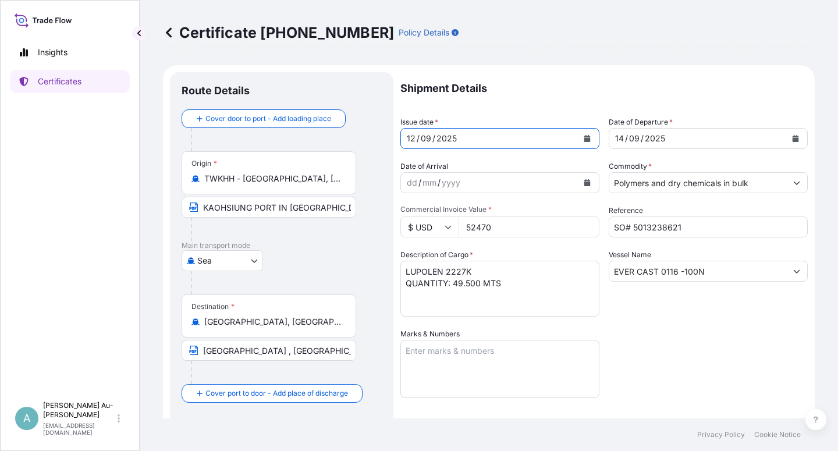
click at [792, 138] on icon "Calendar" at bounding box center [795, 138] width 6 height 7
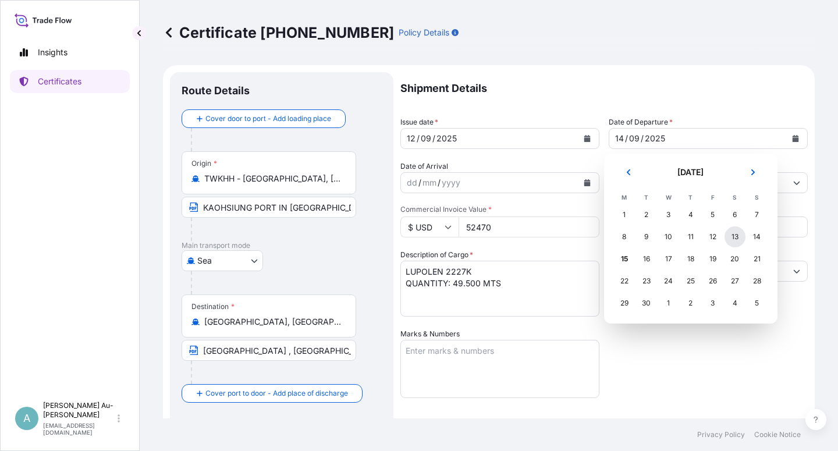
click at [736, 240] on div "13" at bounding box center [734, 236] width 21 height 21
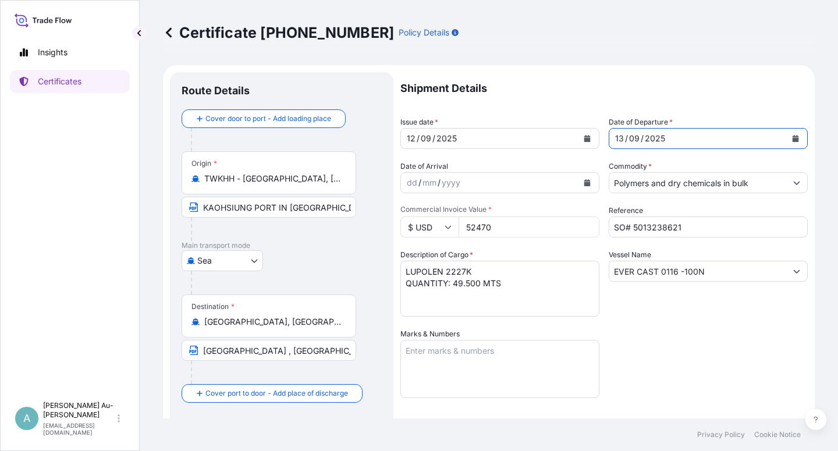
scroll to position [209, 0]
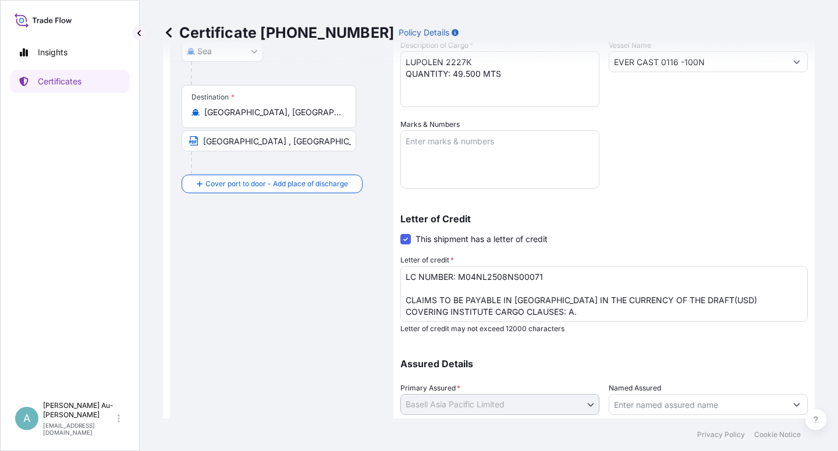
click at [539, 298] on textarea "LC NUMBER: M04NL2508NS00071 CLAIMS TO BE PAYABLE IN [GEOGRAPHIC_DATA] IN THE CU…" at bounding box center [603, 294] width 407 height 56
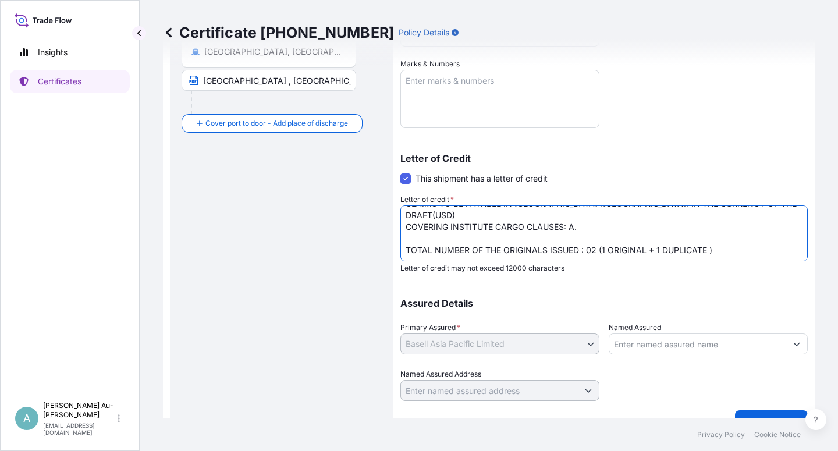
scroll to position [285, 0]
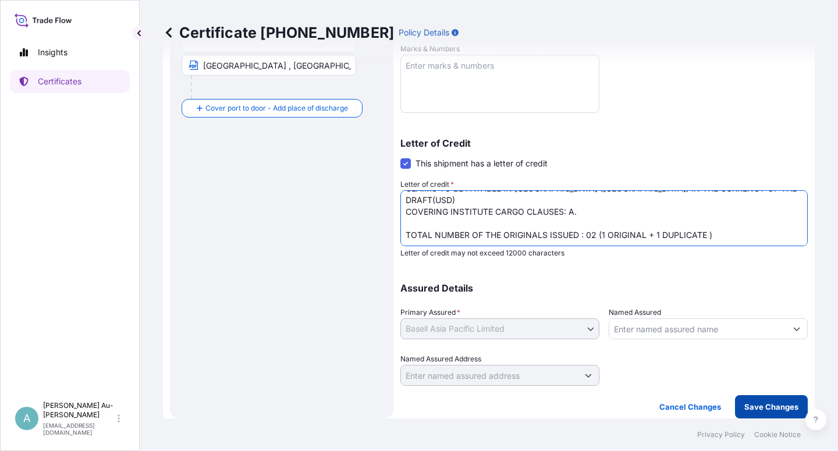
type textarea "LC NUMBER: M04NL2508NS00071 CLAIMS TO BE PAYABLE IN [GEOGRAPHIC_DATA] ([GEOGRAP…"
click at [753, 408] on p "Save Changes" at bounding box center [771, 407] width 54 height 12
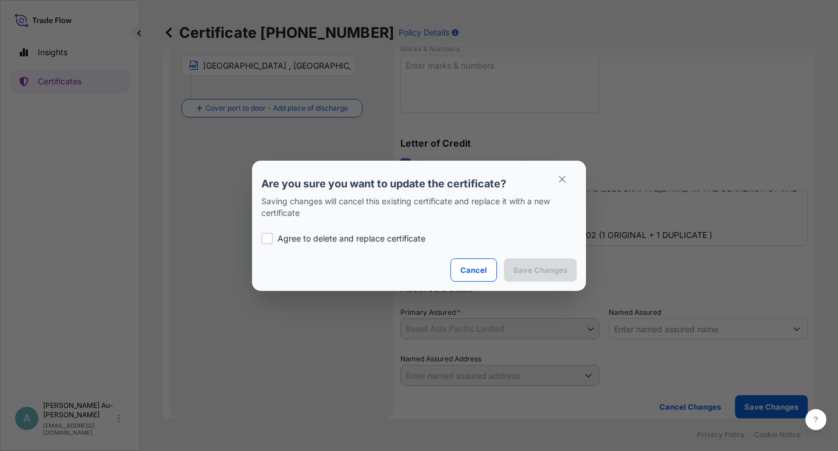
click at [275, 236] on label "Agree to delete and replace certificate" at bounding box center [418, 239] width 315 height 12
checkbox input "true"
click at [537, 273] on p "Save Changes" at bounding box center [540, 270] width 54 height 12
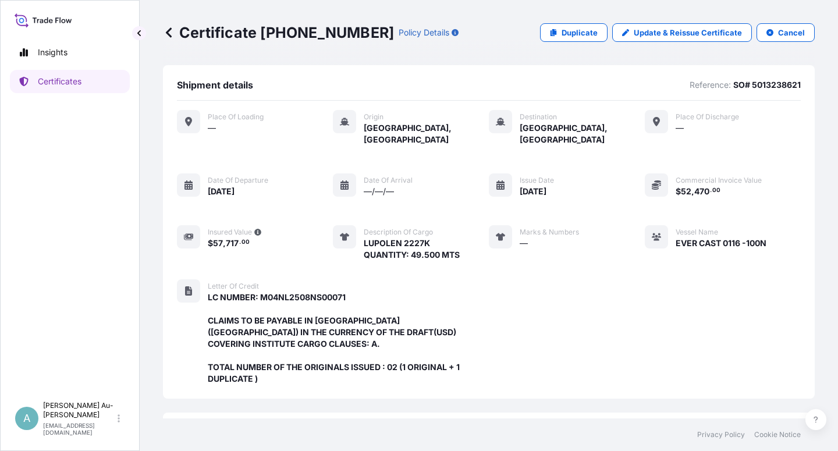
scroll to position [322, 0]
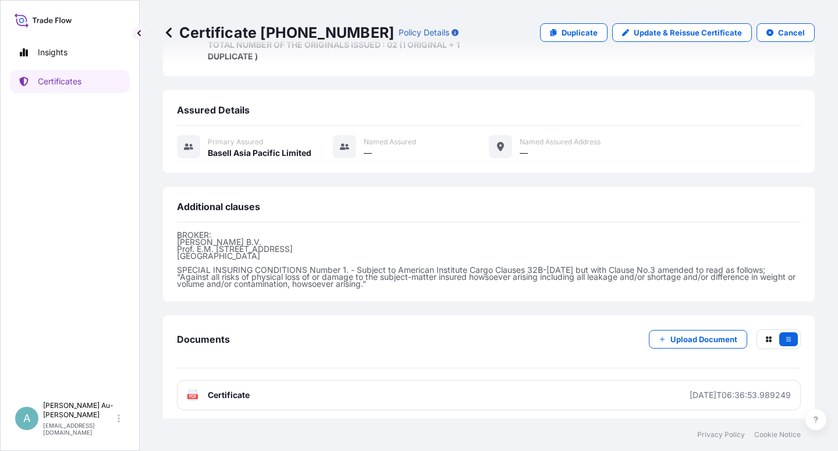
click at [317, 394] on link "PDF Certificate [DATE]T06:36:53.989249" at bounding box center [489, 395] width 624 height 30
click at [60, 86] on p "Certificates" at bounding box center [60, 82] width 44 height 12
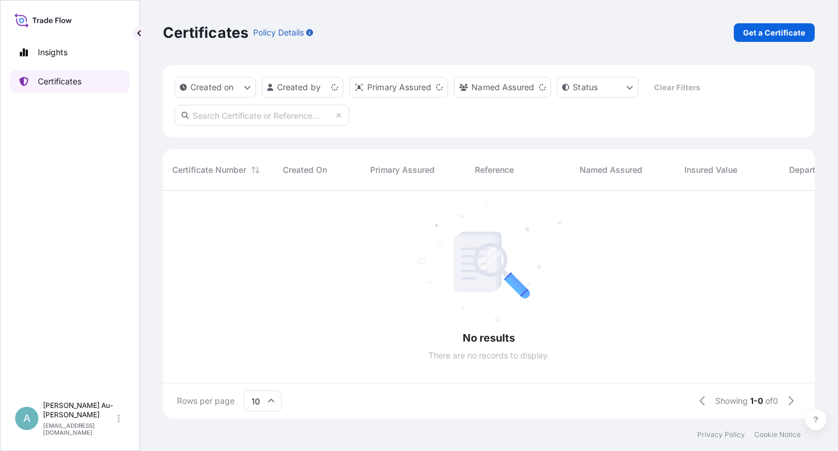
scroll to position [224, 642]
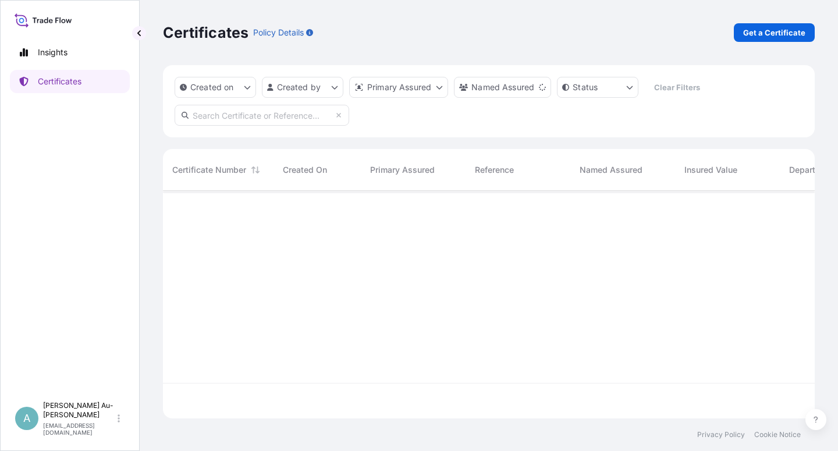
click at [218, 116] on input "text" at bounding box center [261, 115] width 174 height 21
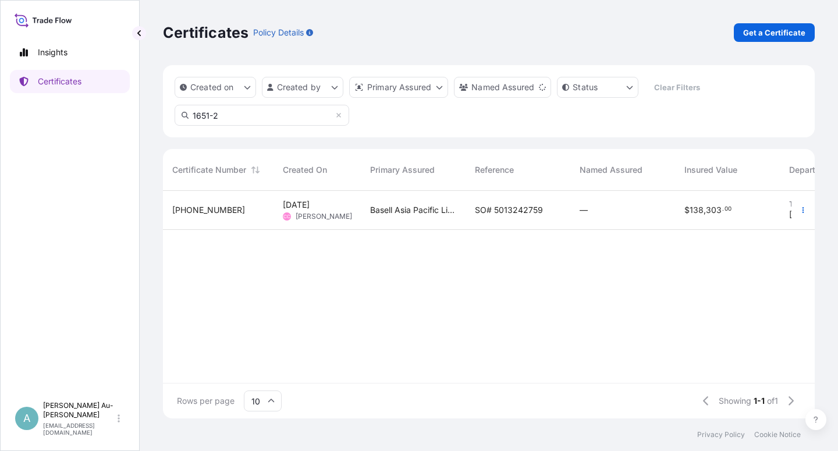
type input "1651-2"
click at [369, 205] on div "Basell Asia Pacific Limited" at bounding box center [413, 210] width 105 height 39
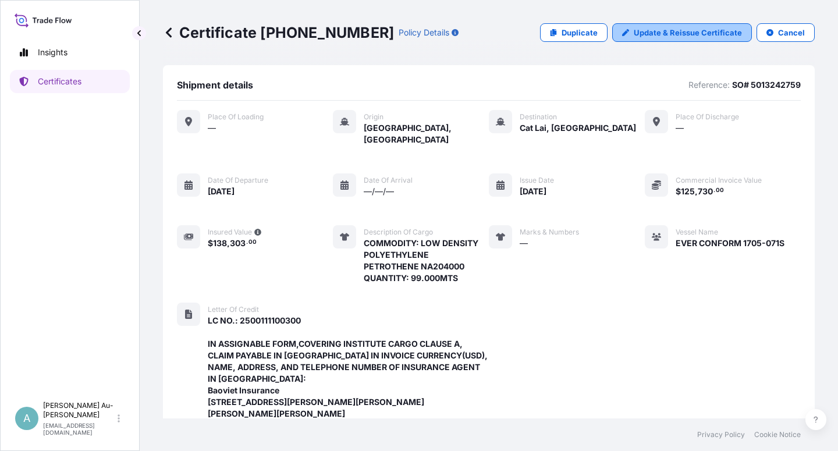
click at [626, 32] on link "Update & Reissue Certificate" at bounding box center [682, 32] width 140 height 19
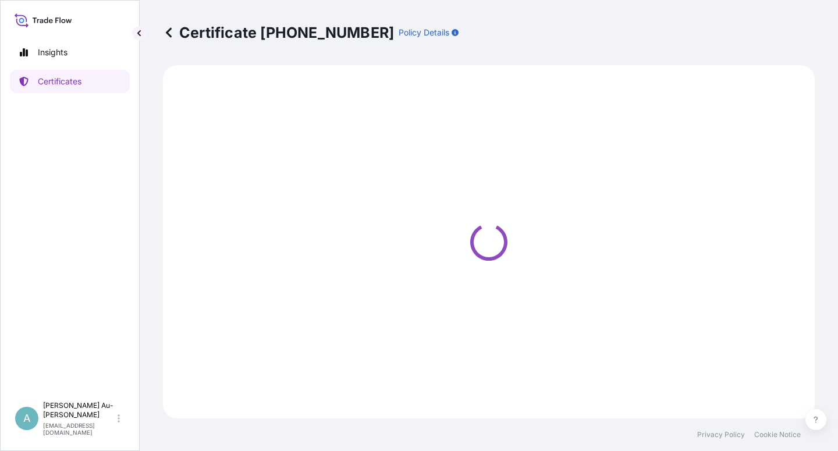
select select "Sea"
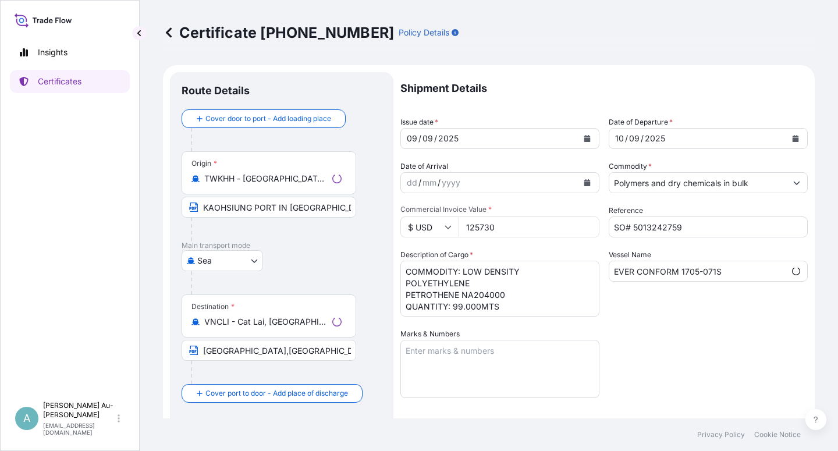
select select "32034"
click at [585, 138] on icon "Calendar" at bounding box center [586, 138] width 7 height 7
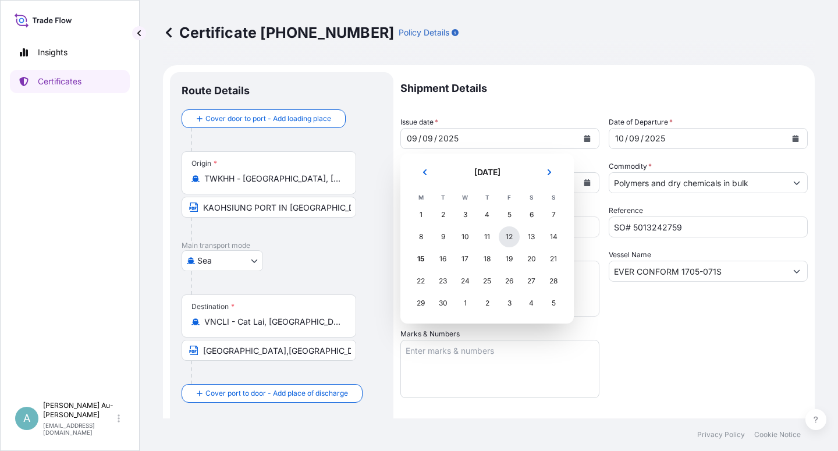
click at [512, 240] on div "12" at bounding box center [508, 236] width 21 height 21
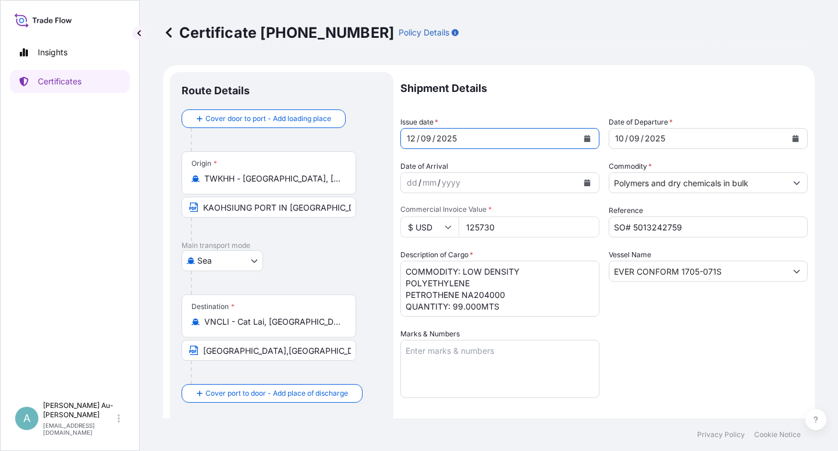
click at [786, 141] on button "Calendar" at bounding box center [795, 138] width 19 height 19
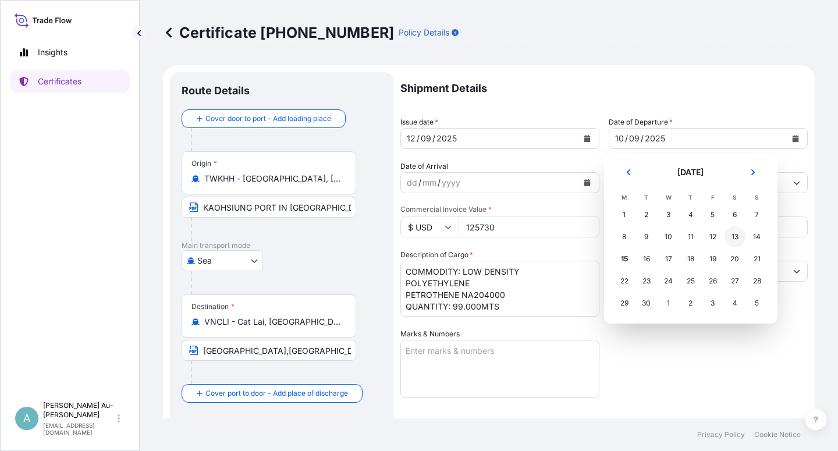
click at [738, 240] on div "13" at bounding box center [734, 236] width 21 height 21
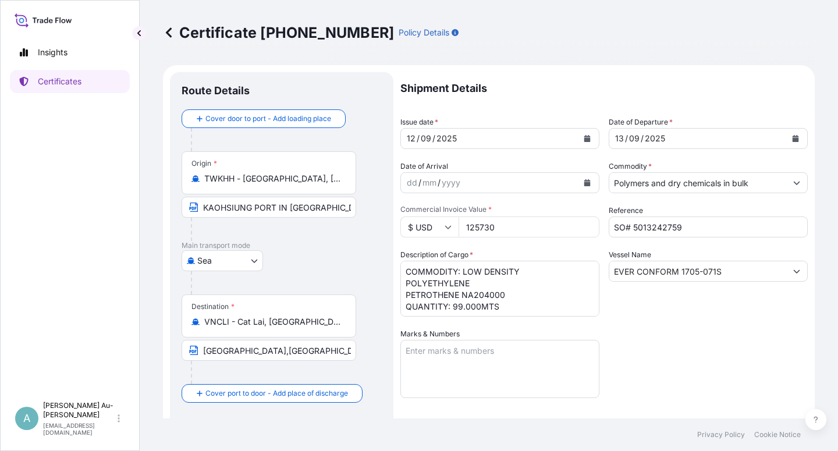
drag, startPoint x: 721, startPoint y: 387, endPoint x: 715, endPoint y: 379, distance: 9.5
click at [717, 386] on div "Shipment Details Issue date * [DATE] Date of Departure * [DATE] Date of Arrival…" at bounding box center [603, 371] width 407 height 599
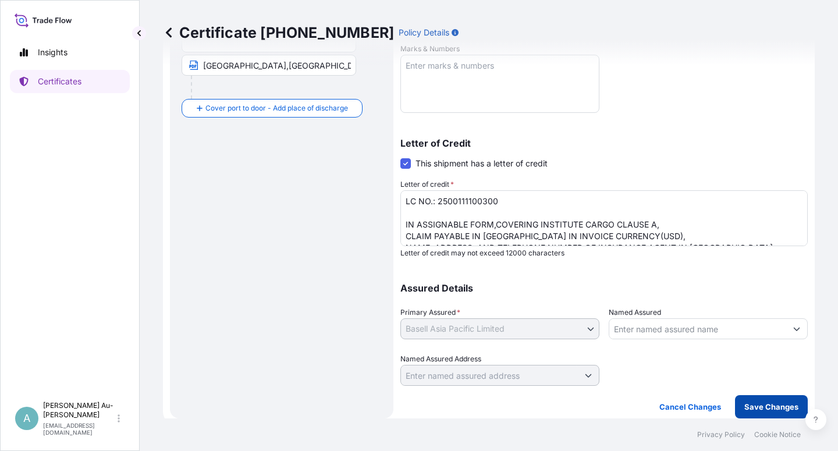
click at [751, 411] on button "Save Changes" at bounding box center [771, 406] width 73 height 23
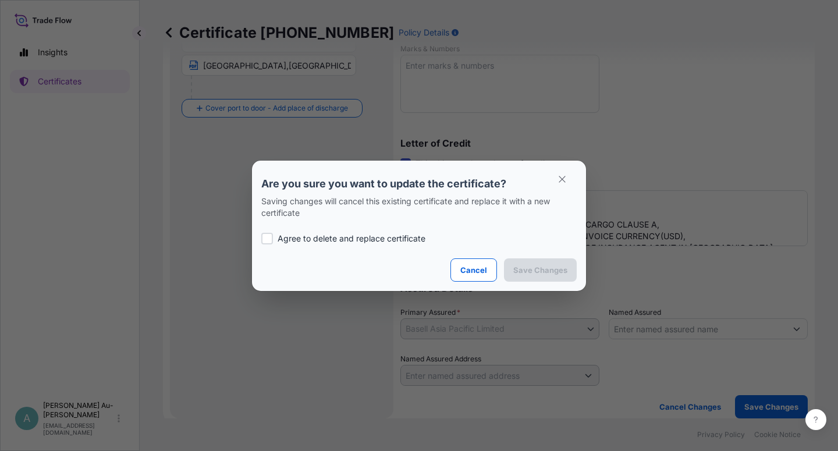
click at [276, 235] on label "Agree to delete and replace certificate" at bounding box center [418, 239] width 315 height 12
checkbox input "true"
click at [522, 272] on p "Save Changes" at bounding box center [540, 270] width 54 height 12
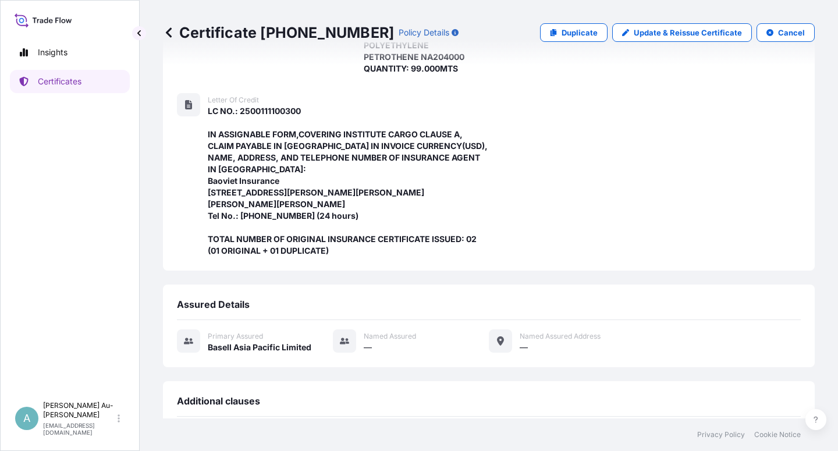
scroll to position [404, 0]
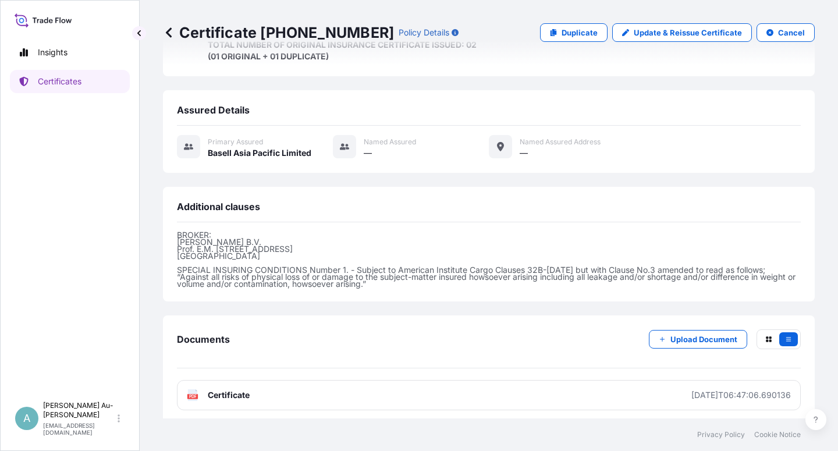
click at [286, 397] on link "PDF Certificate [DATE]T06:47:06.690136" at bounding box center [489, 395] width 624 height 30
